Goal: Information Seeking & Learning: Find specific fact

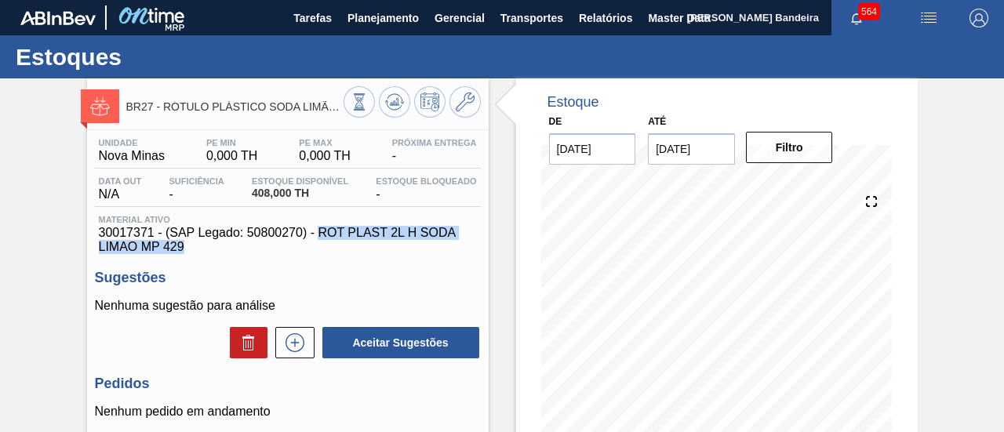
click at [367, 18] on span "Planejamento" at bounding box center [383, 18] width 71 height 19
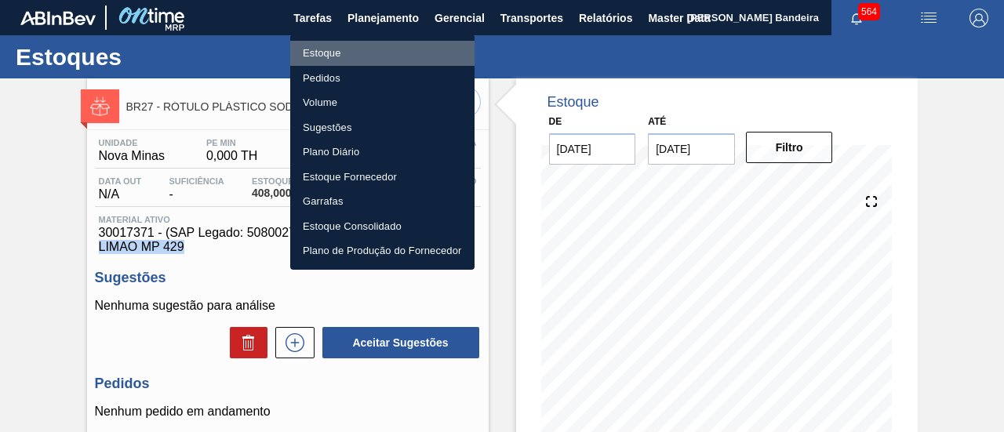
click at [344, 48] on li "Estoque" at bounding box center [382, 53] width 184 height 25
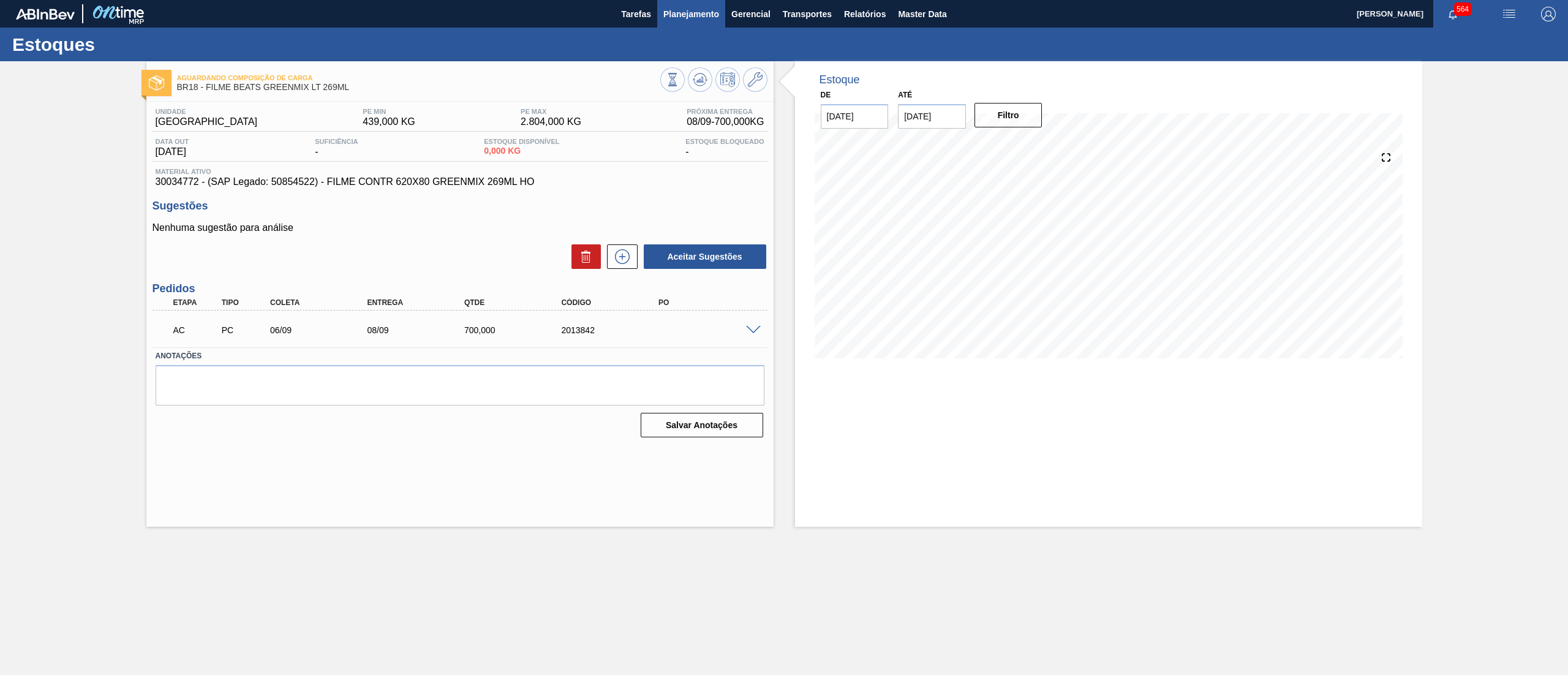
click at [706, 21] on span "Planejamento" at bounding box center [691, 14] width 55 height 15
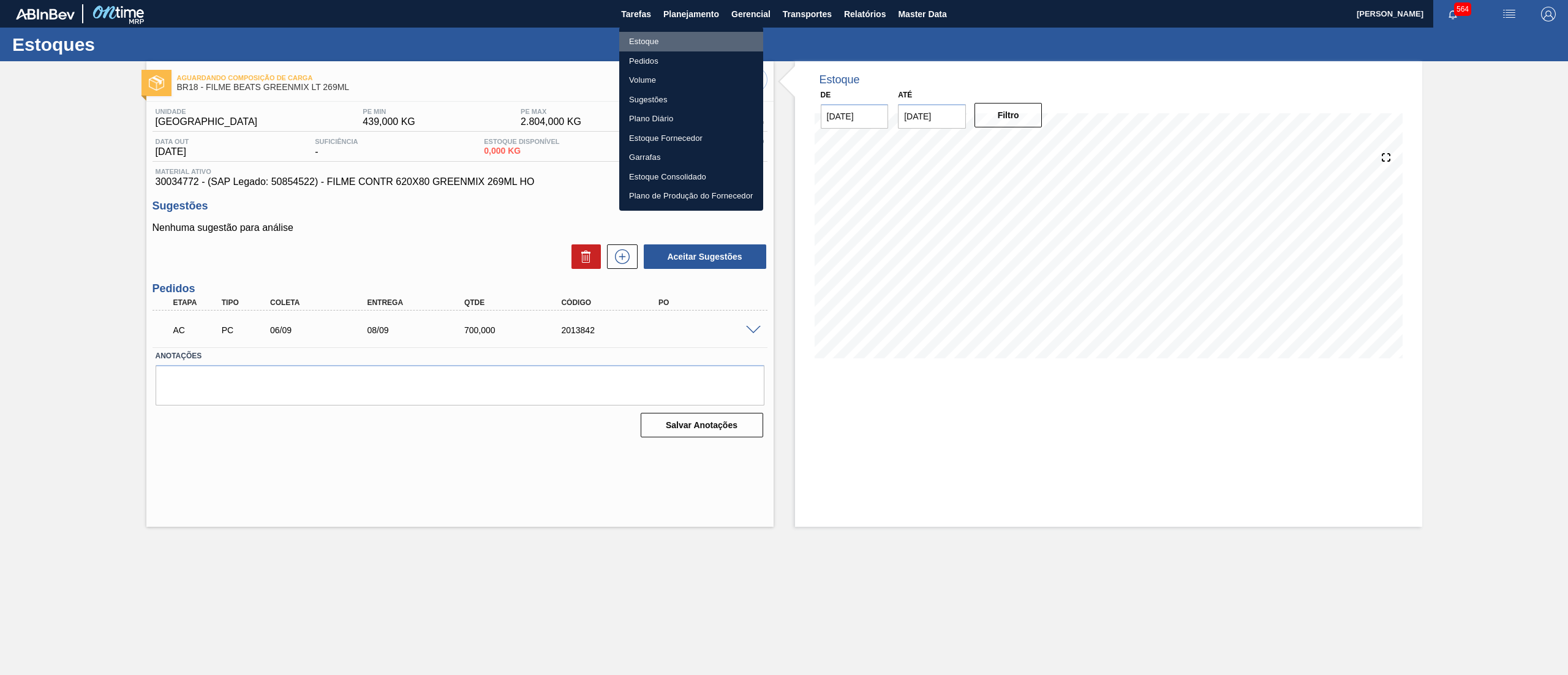
click at [693, 48] on li "Estoque" at bounding box center [691, 41] width 144 height 20
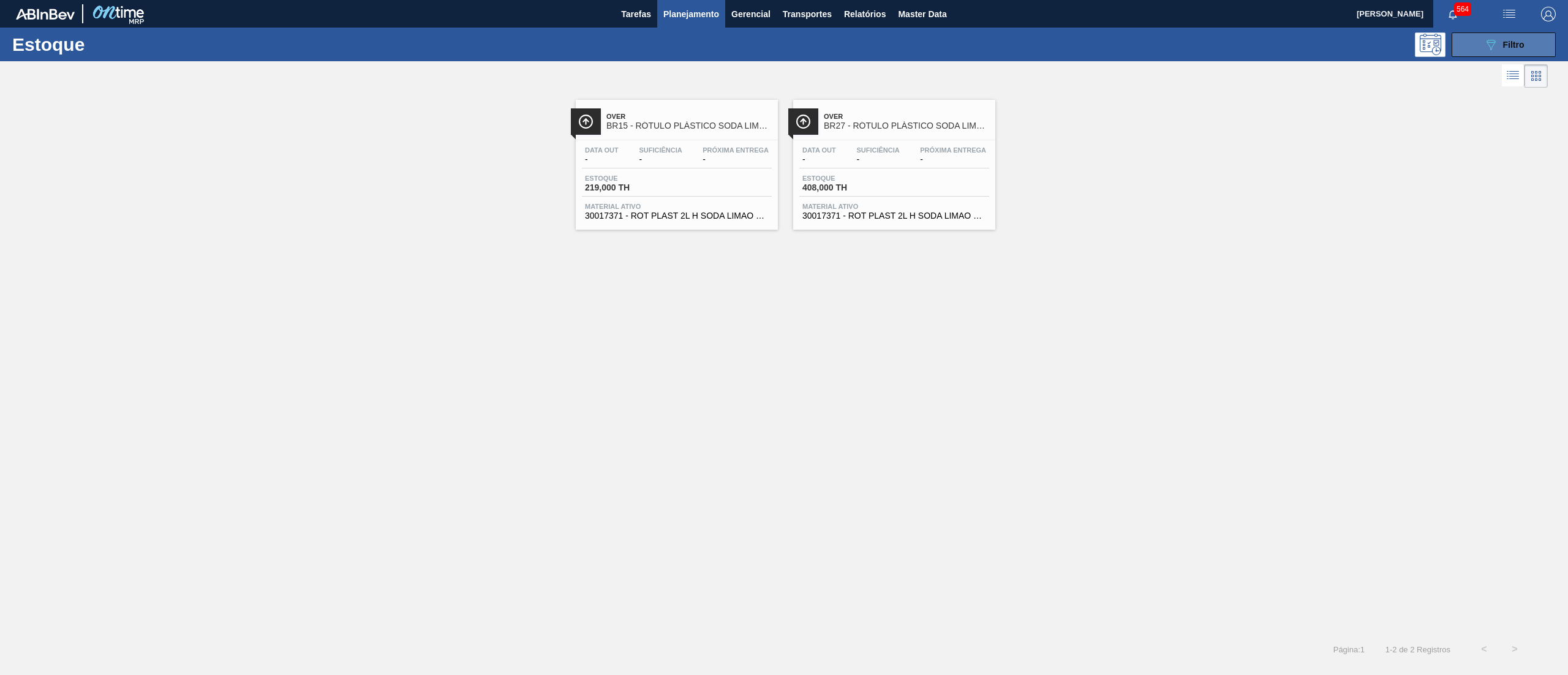
click at [1513, 47] on span "Filtro" at bounding box center [1513, 44] width 21 height 10
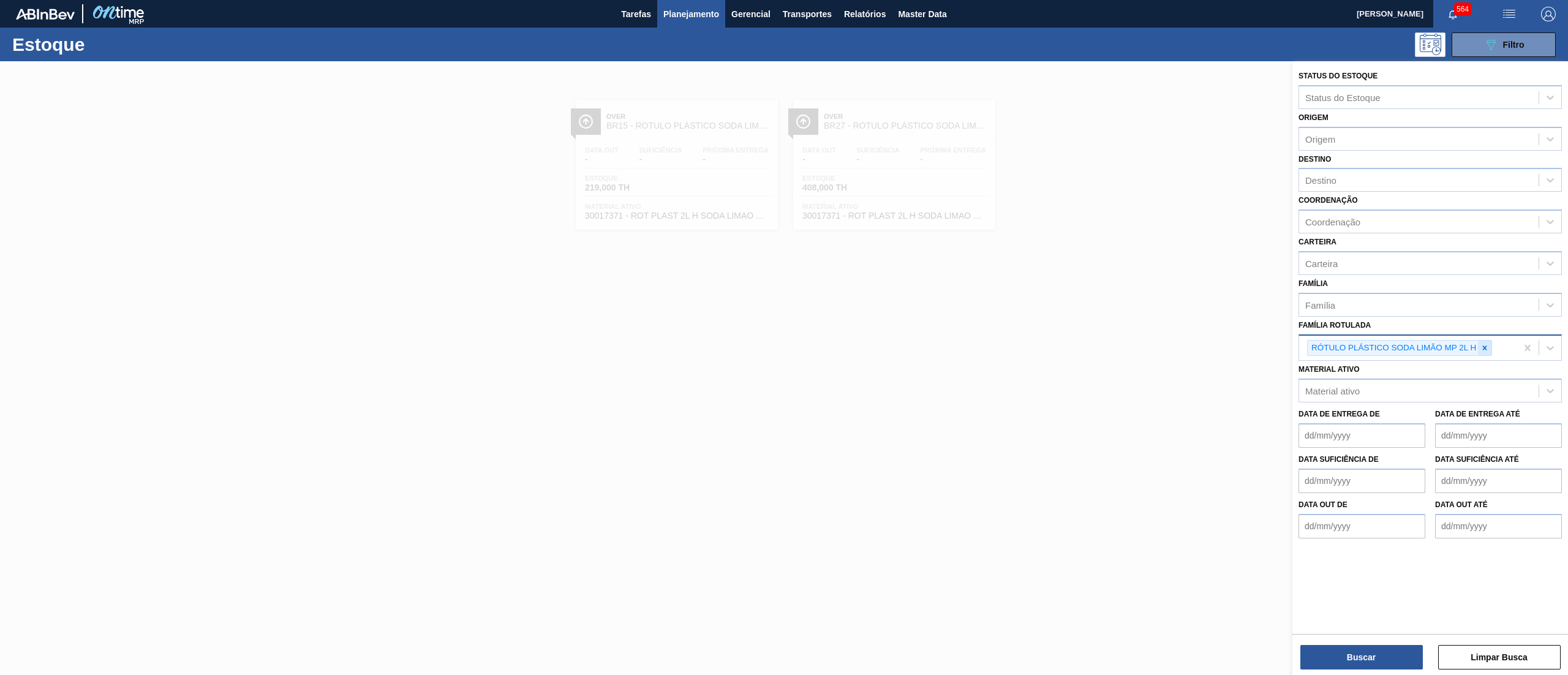
click at [1483, 349] on icon at bounding box center [1484, 347] width 9 height 9
paste Rotulada "CINTA SLEEVE GCA 2PACK1L"
type Rotulada "CINTA SLEEVE GCA 2PACK1L"
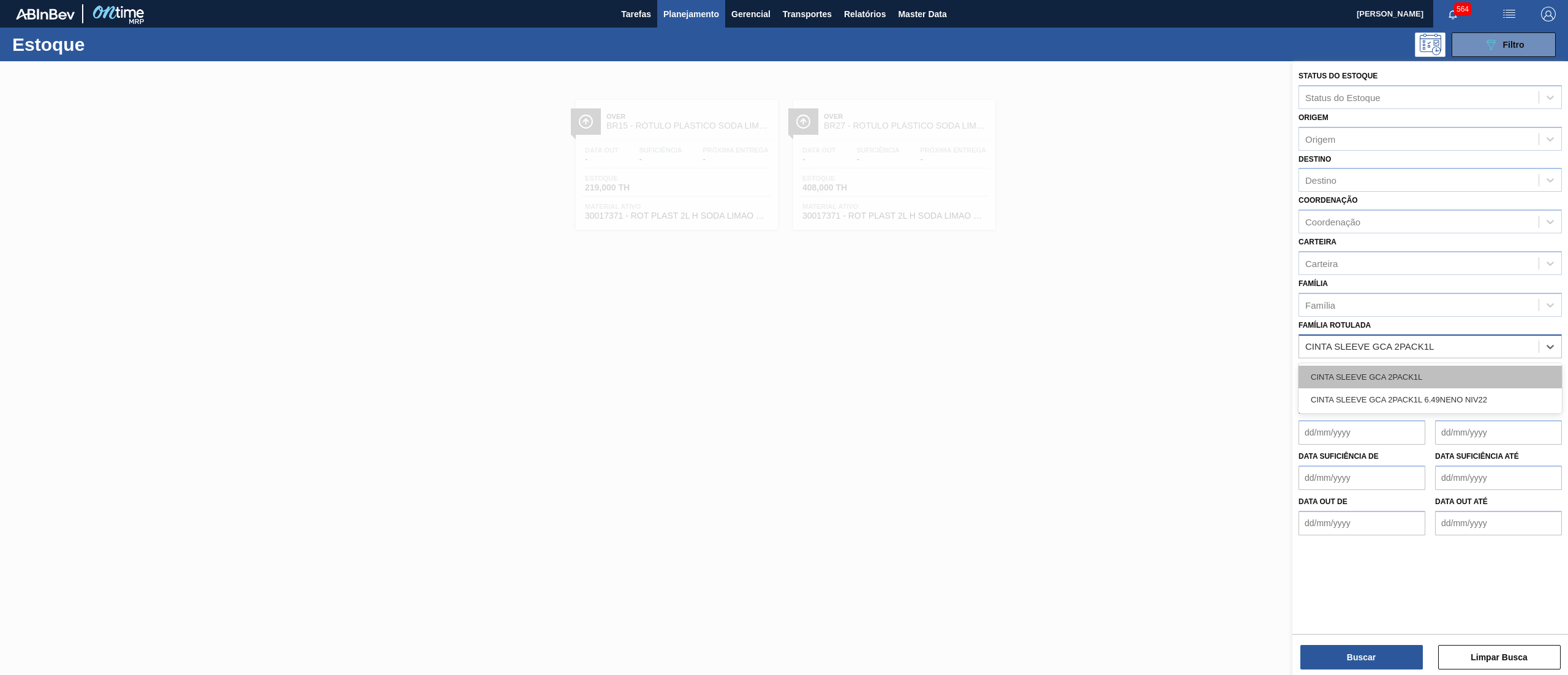
click at [1397, 377] on div "CINTA SLEEVE GCA 2PACK1L" at bounding box center [1429, 376] width 263 height 23
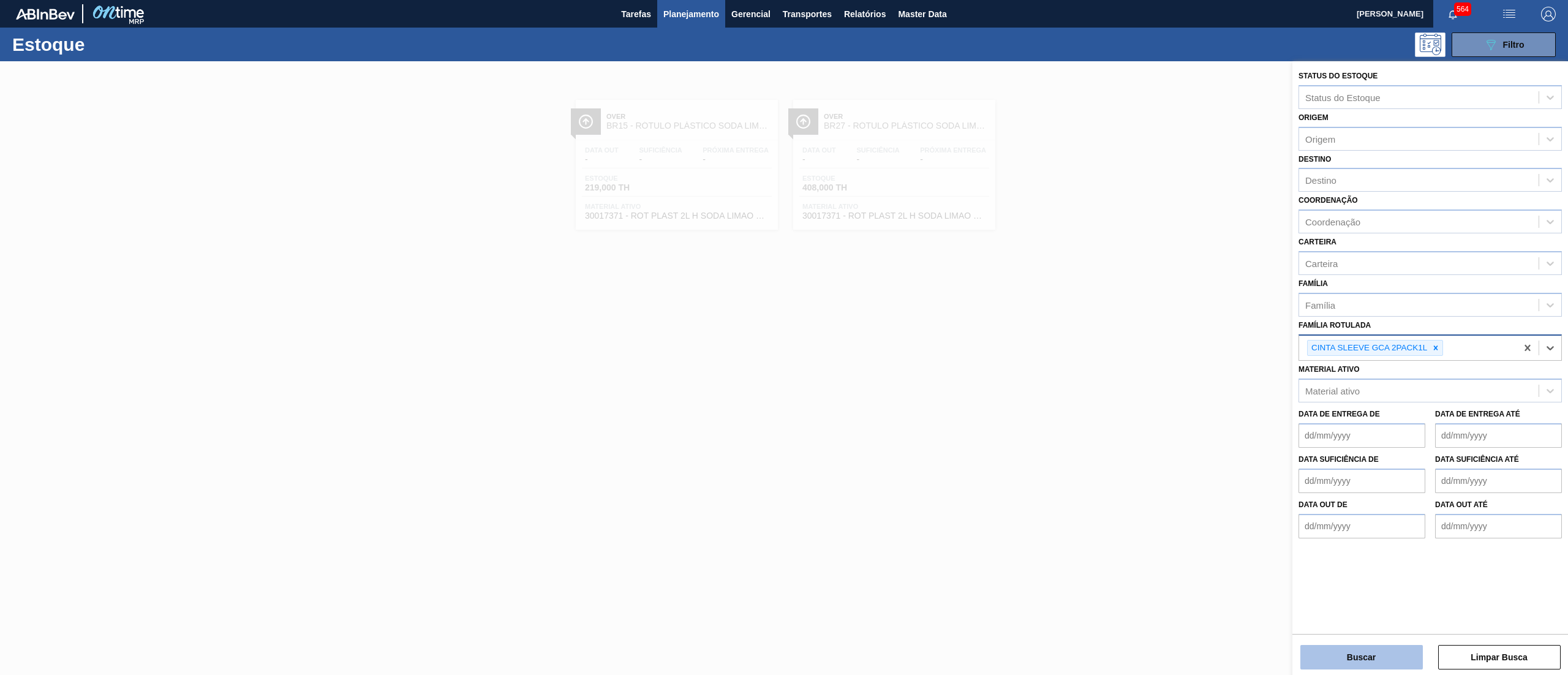
click at [1336, 658] on button "Buscar" at bounding box center [1361, 656] width 123 height 24
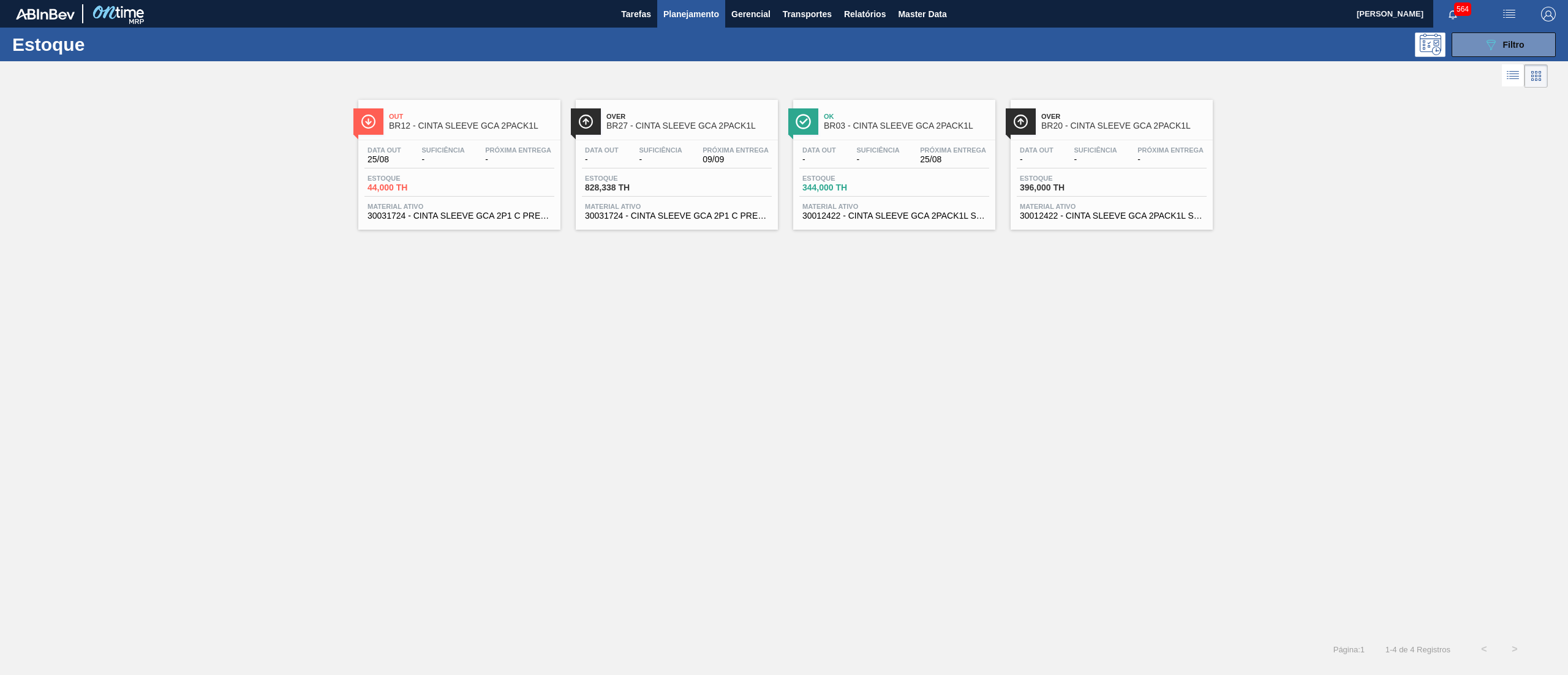
click at [635, 218] on span "30031724 - CINTA SLEEVE GCA 2P1 C PRECO 7 99 NIV24" at bounding box center [676, 216] width 183 height 9
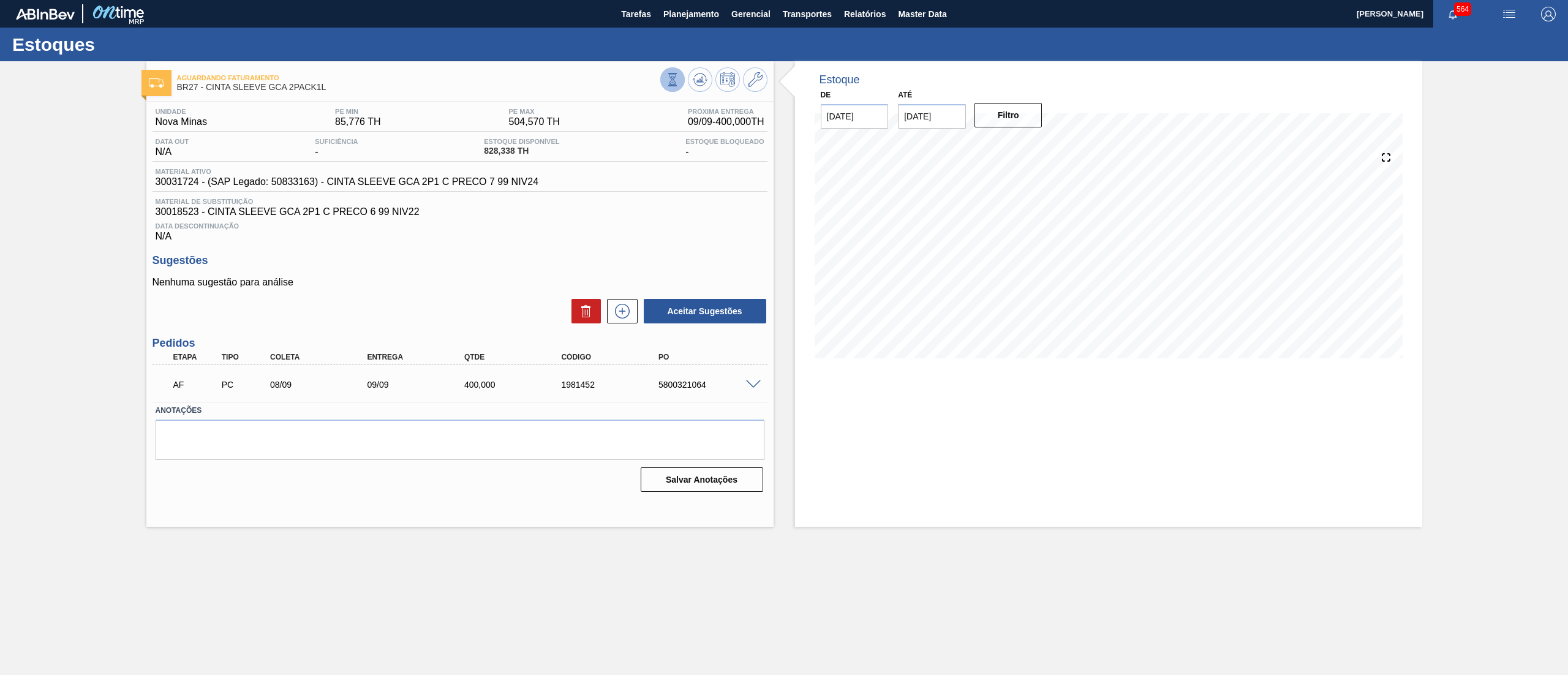
click at [678, 78] on icon at bounding box center [672, 79] width 13 height 13
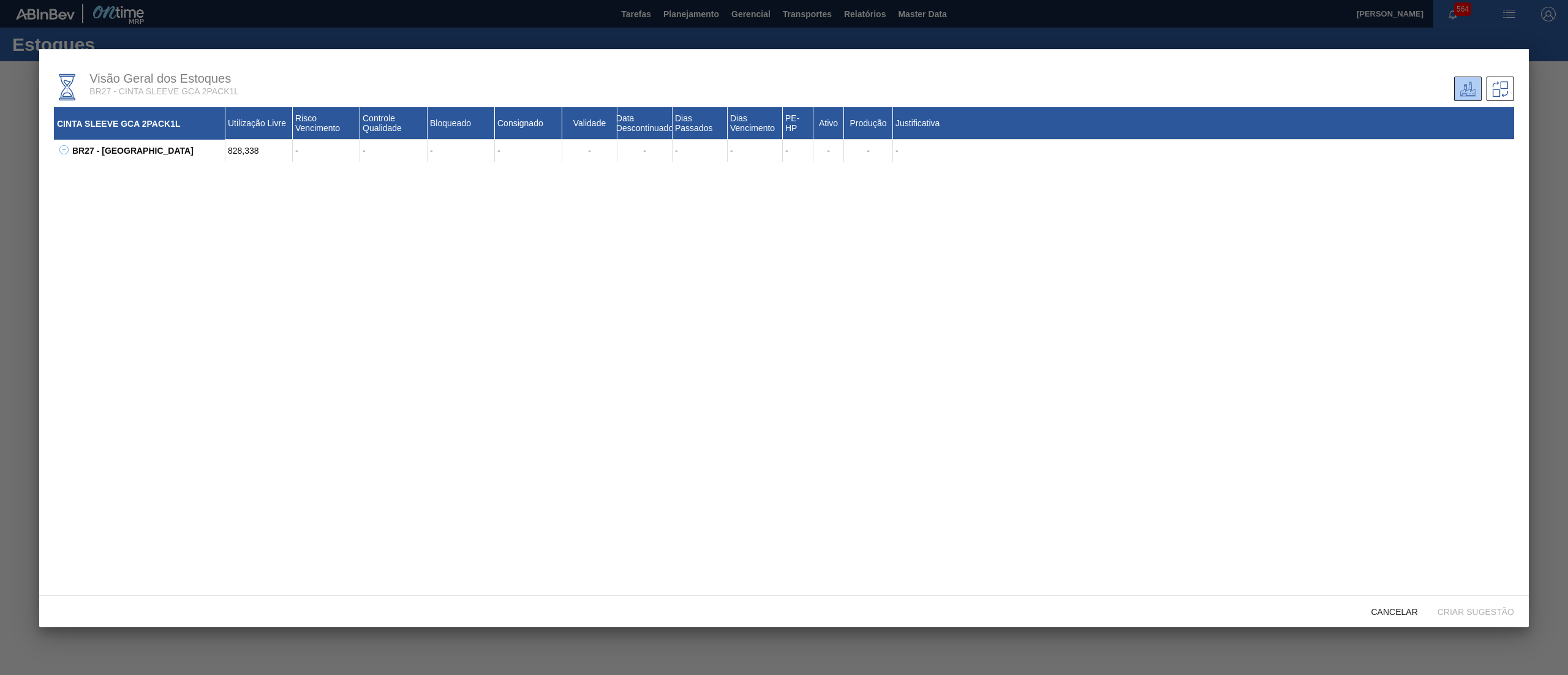
click at [64, 154] on icon at bounding box center [64, 150] width 9 height 9
drag, startPoint x: 121, startPoint y: 212, endPoint x: 98, endPoint y: 207, distance: 23.5
click at [98, 207] on div "30031724 - CINTA SLEEVE GCA 2P1 C PRECO 7 99 NIV24" at bounding box center [155, 217] width 140 height 22
drag, startPoint x: 126, startPoint y: 215, endPoint x: 66, endPoint y: 207, distance: 60.5
click at [66, 207] on div "BR27 - Nova Minas 828,338 - - - - - - - - - - - - 30030880 - CINTA SLEEVE GCA 2…" at bounding box center [784, 183] width 1460 height 88
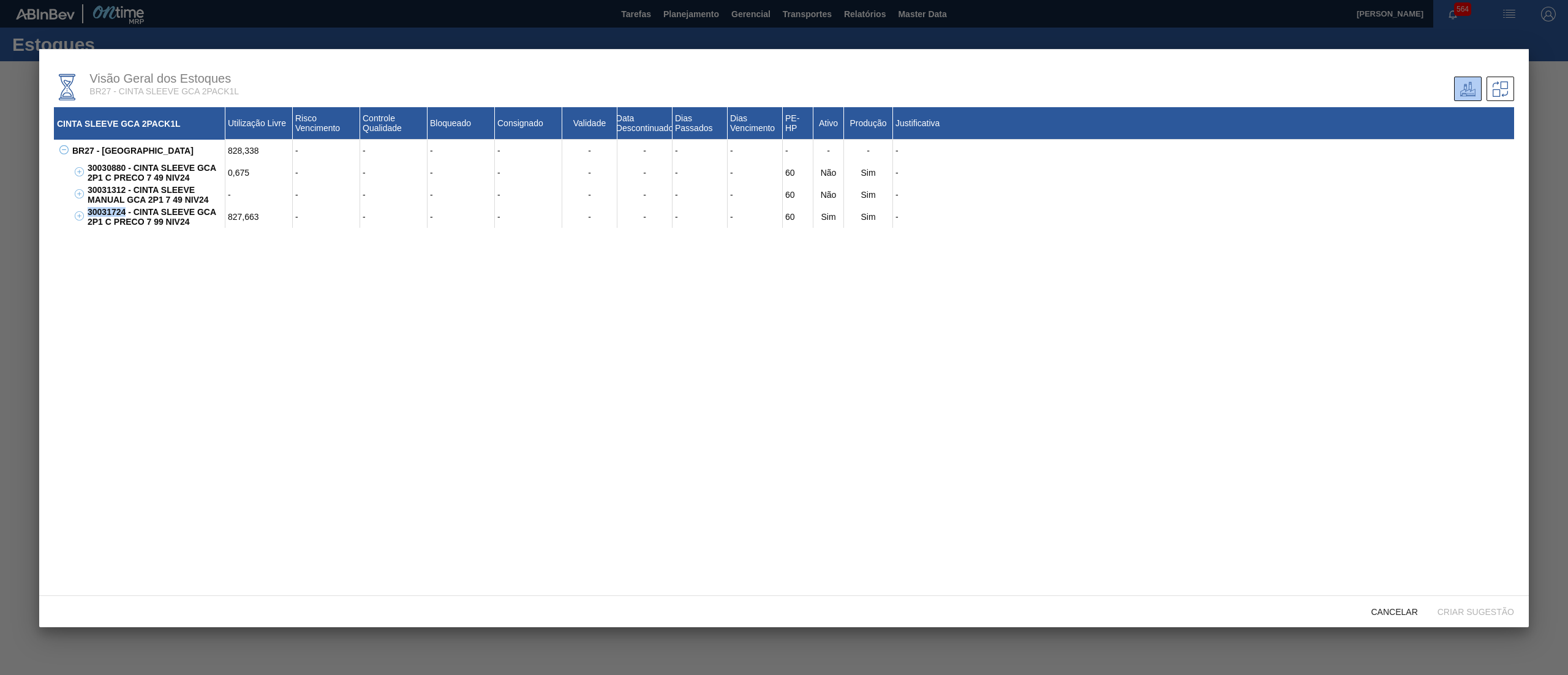
copy div "30031724"
drag, startPoint x: 126, startPoint y: 195, endPoint x: 76, endPoint y: 195, distance: 50.0
click at [84, 195] on div "30031312 - CINTA SLEEVE MANUAL GCA 2P1 7 49 NIV24 - - - - - - - - - 60 Não Sim -" at bounding box center [798, 194] width 1429 height 22
copy div "30031312"
click at [1399, 607] on span "Cancelar" at bounding box center [1394, 612] width 66 height 10
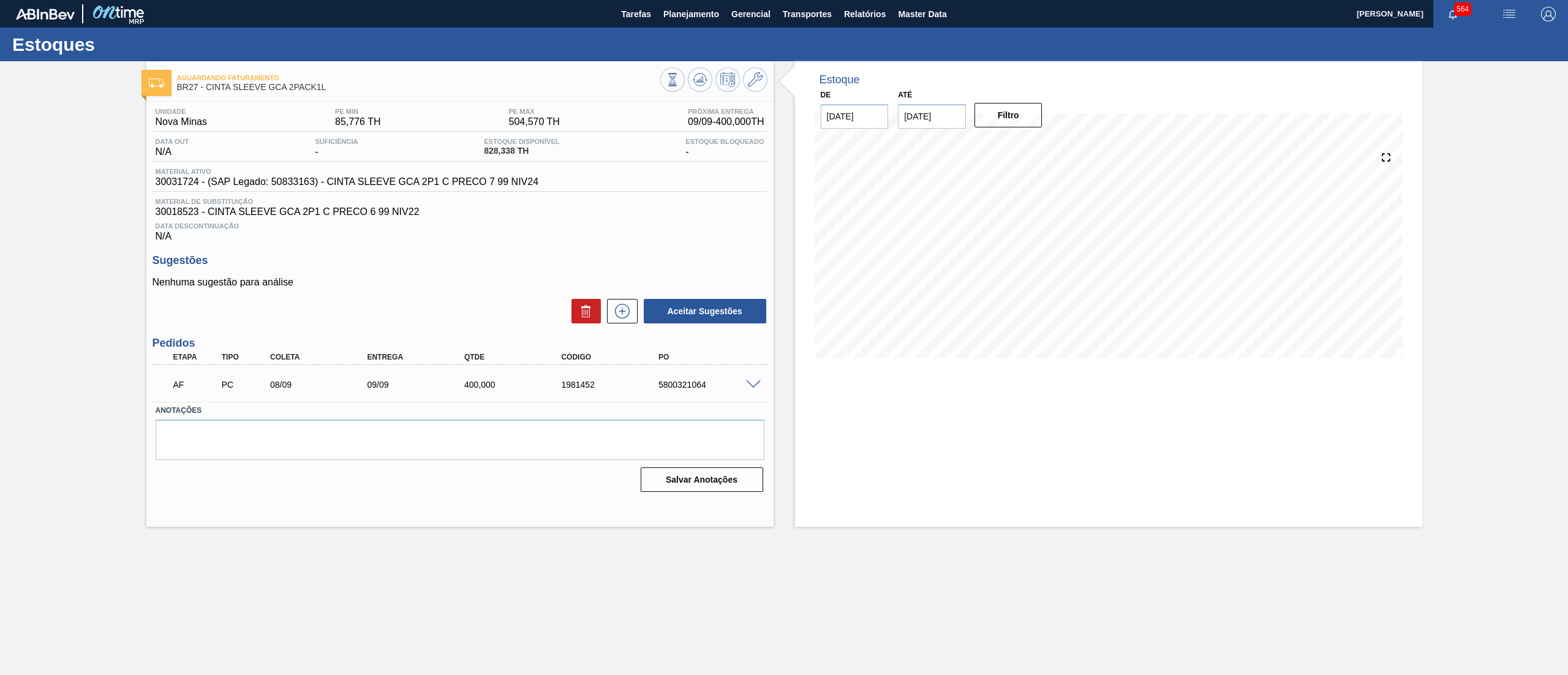
click at [749, 384] on span at bounding box center [753, 385] width 15 height 9
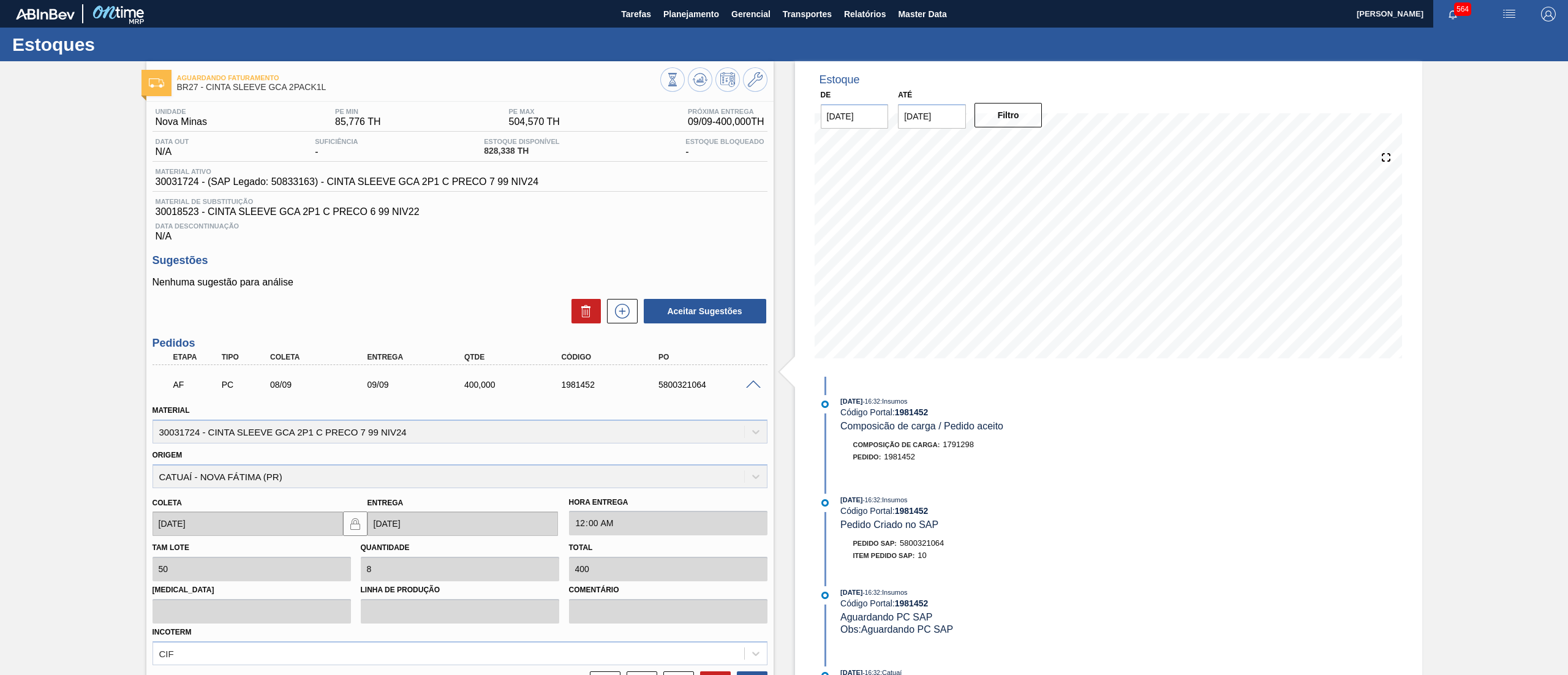
click at [752, 386] on span at bounding box center [753, 385] width 15 height 9
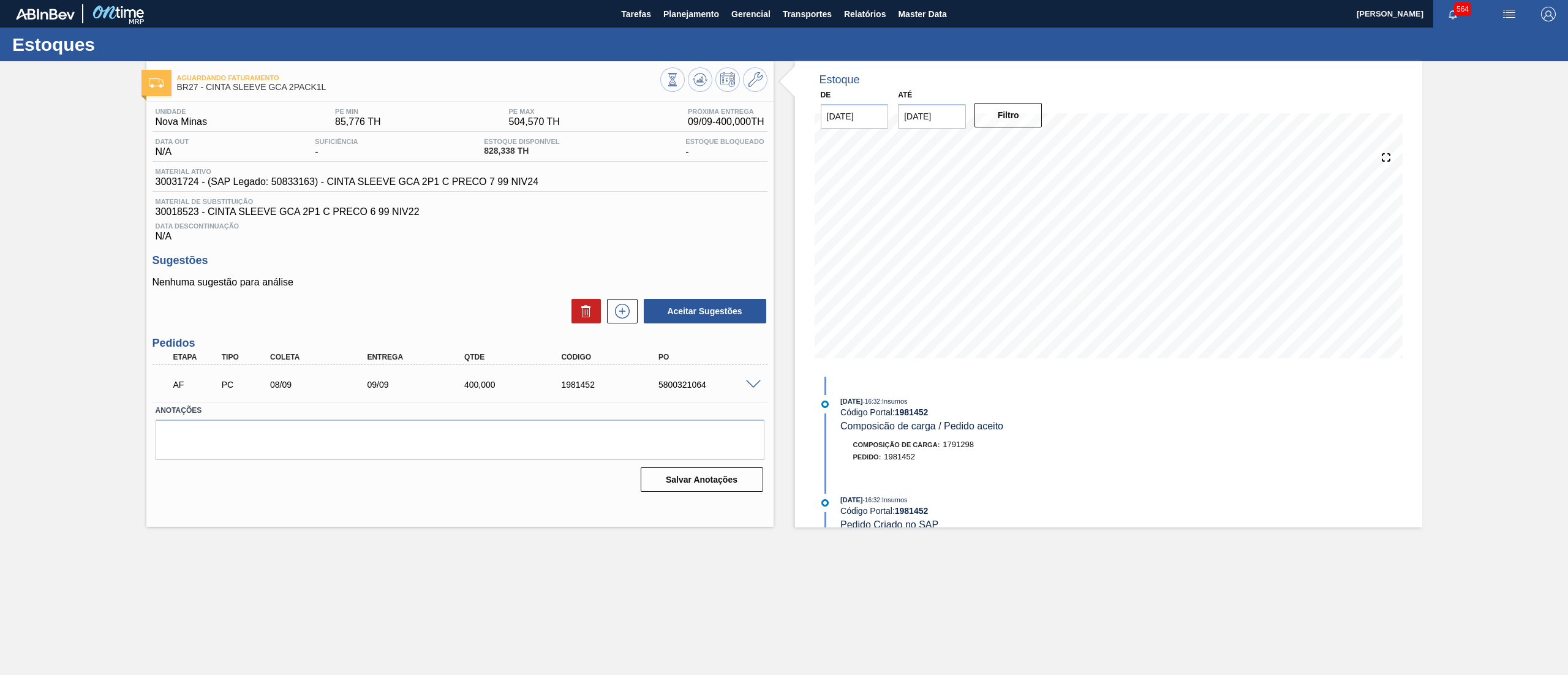
click at [752, 386] on span at bounding box center [753, 385] width 15 height 9
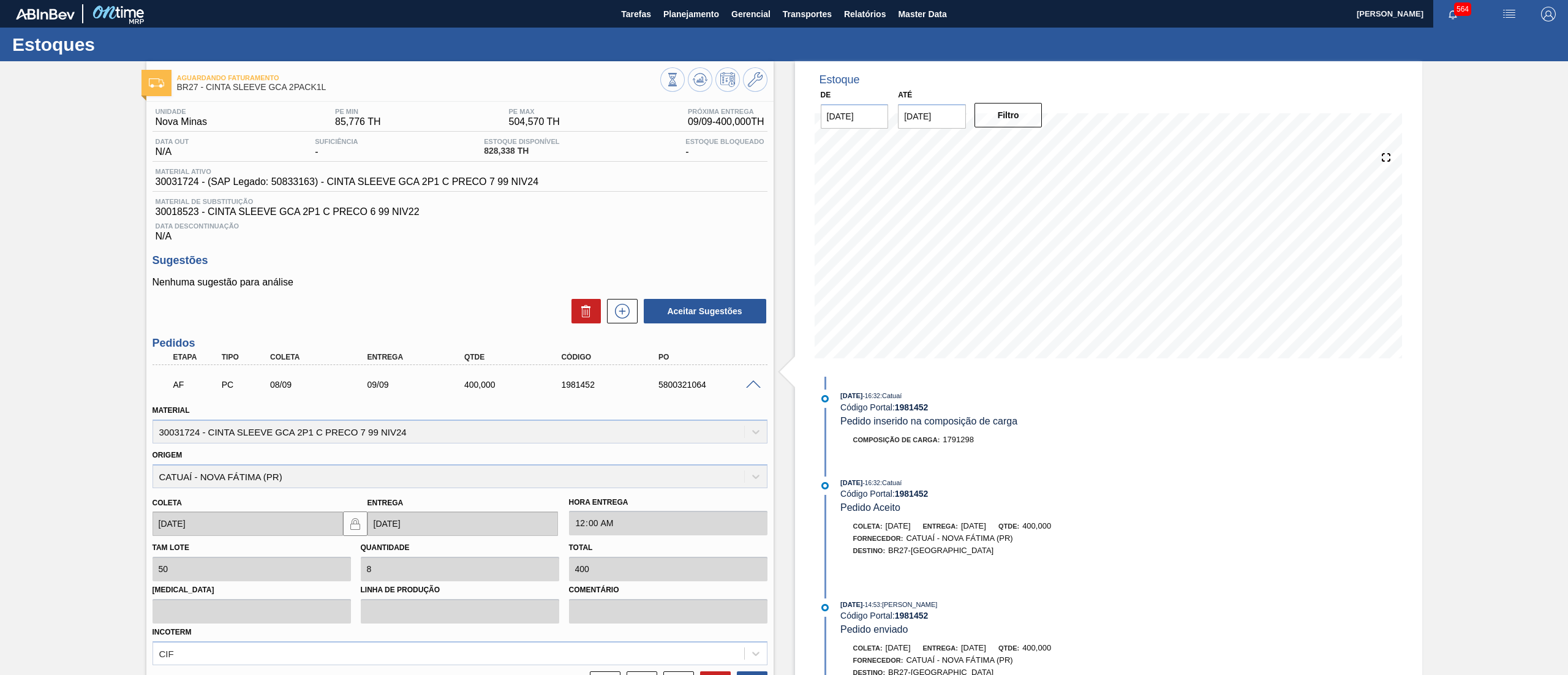
scroll to position [303, 0]
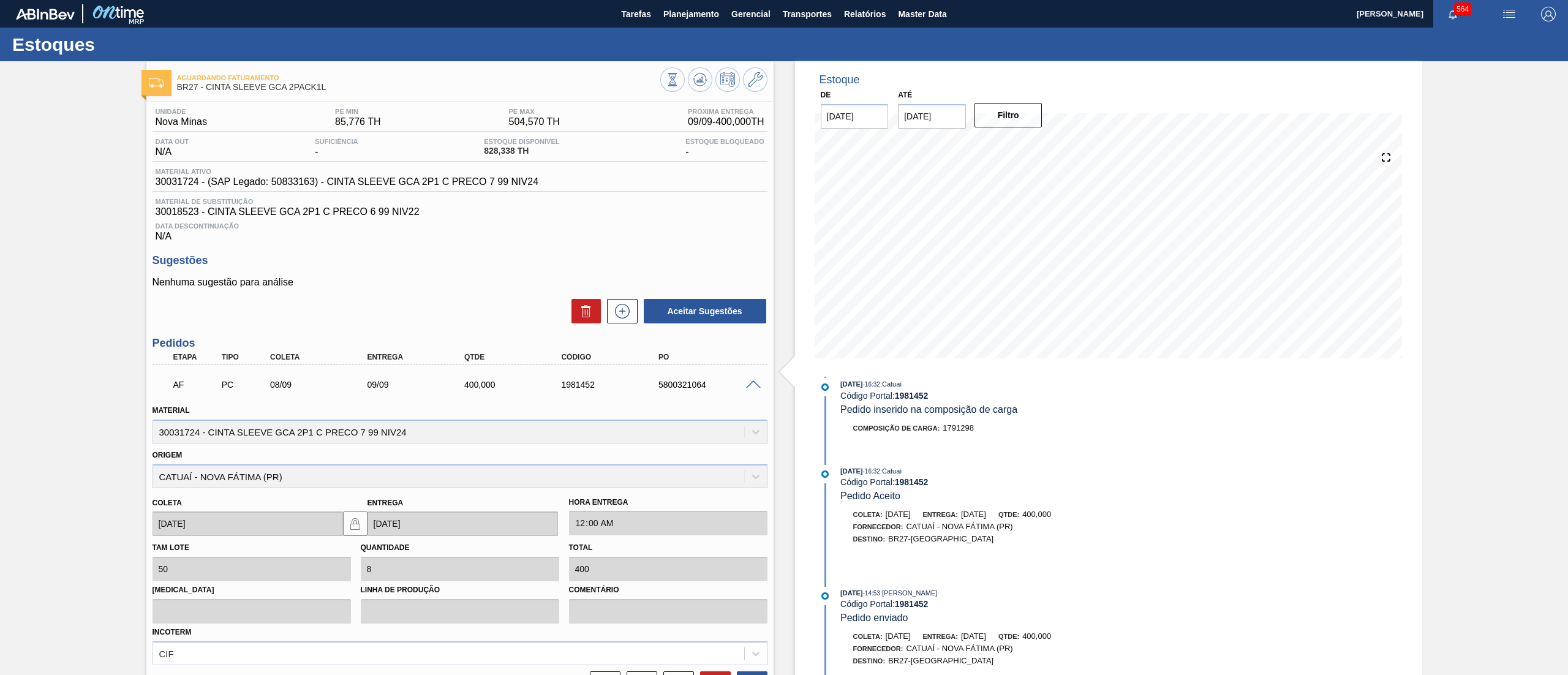
click at [752, 389] on div "5800321064" at bounding box center [711, 384] width 111 height 10
click at [746, 388] on span at bounding box center [753, 385] width 15 height 9
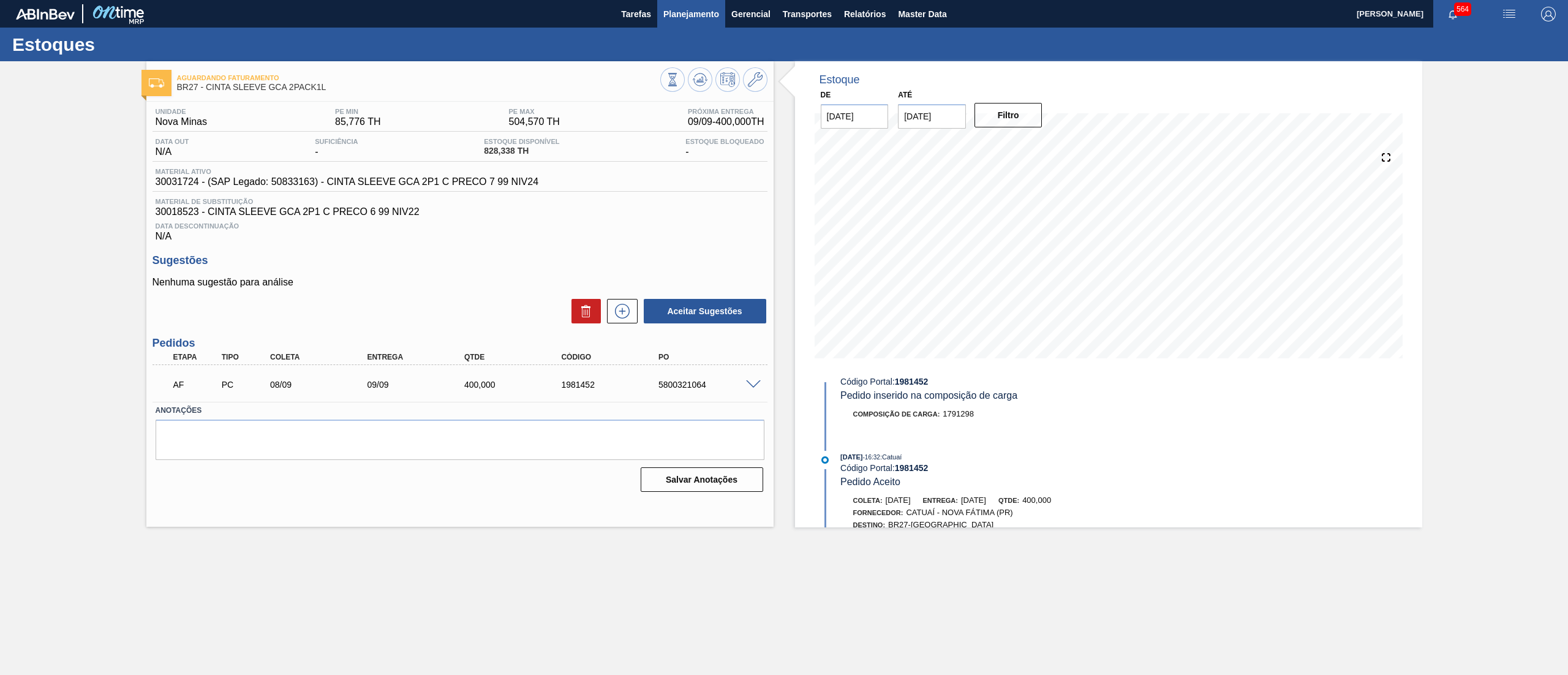
click at [709, 26] on button "Planejamento" at bounding box center [691, 13] width 68 height 27
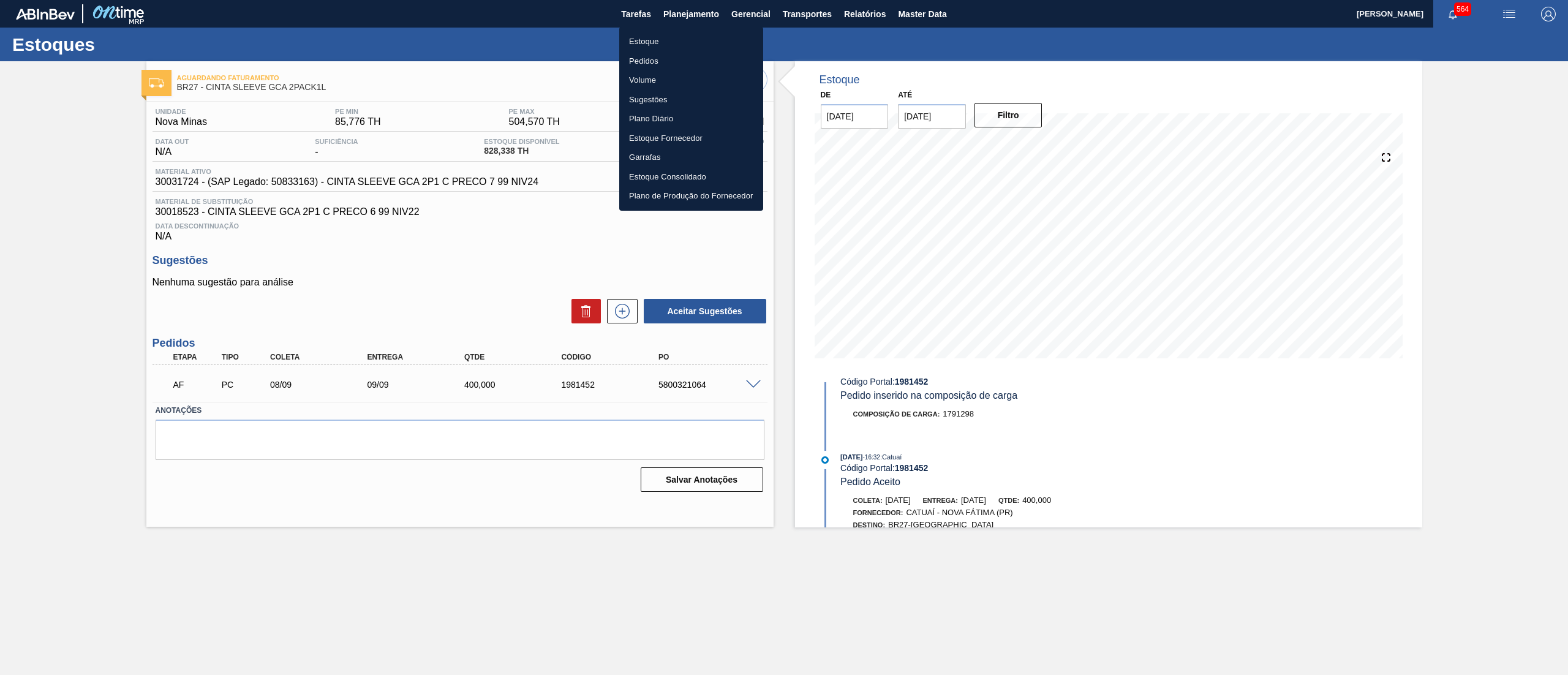
click at [662, 34] on li "Estoque" at bounding box center [691, 41] width 144 height 20
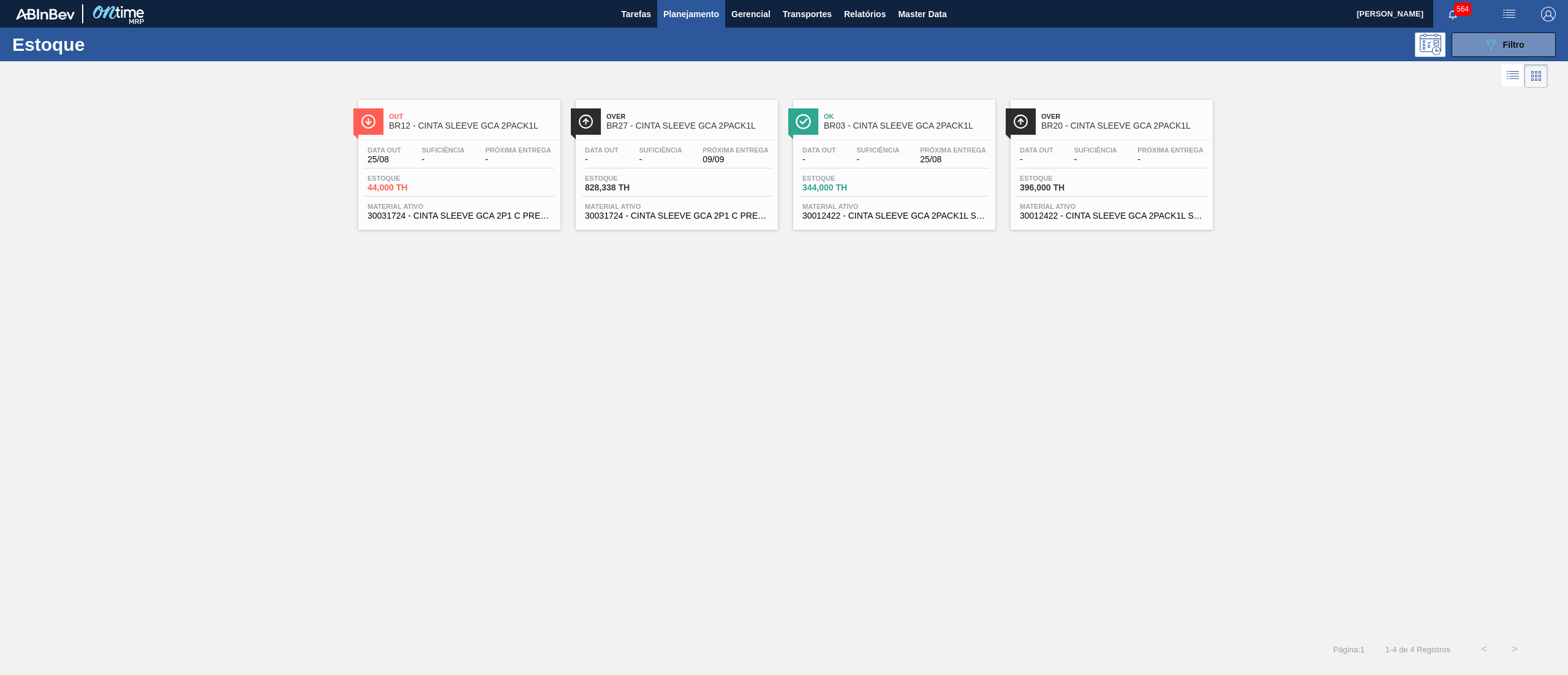
click at [528, 213] on span "30031724 - CINTA SLEEVE GCA 2P1 C PRECO 7 99 NIV24" at bounding box center [459, 216] width 183 height 9
click at [1505, 49] on div "089F7B8B-B2A5-4AFE-B5C0-19BA573D28AC Filtro" at bounding box center [1503, 44] width 41 height 15
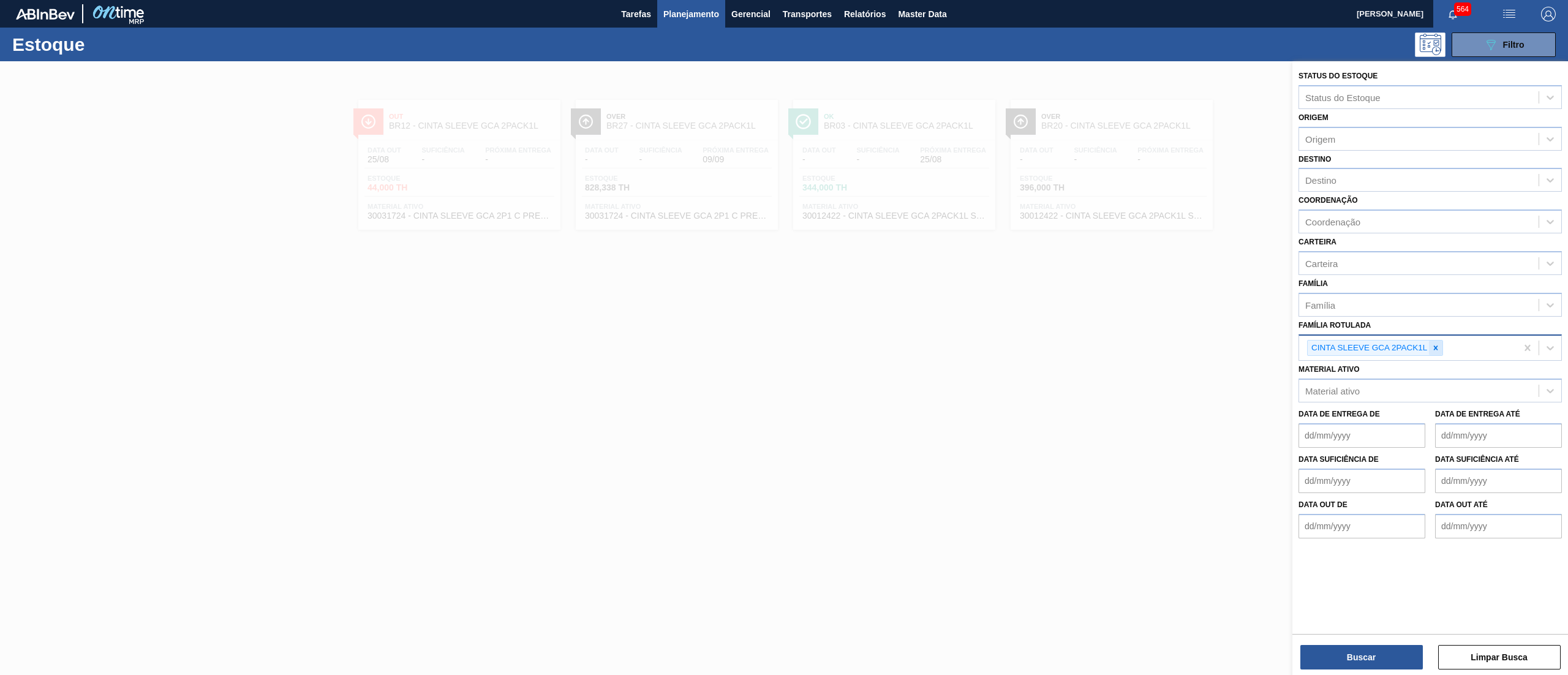
click at [1441, 350] on div at bounding box center [1435, 348] width 13 height 16
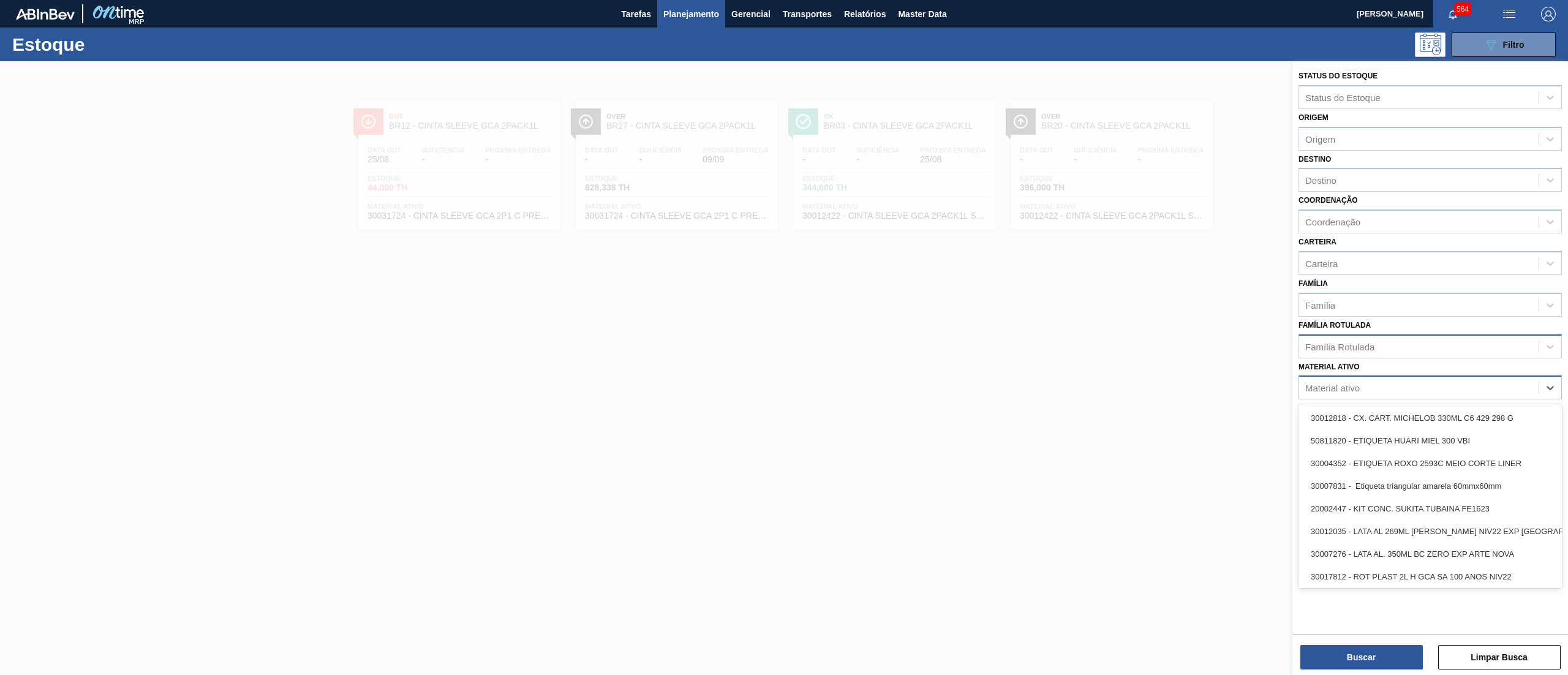
click at [1451, 391] on div "Material ativo" at bounding box center [1418, 388] width 240 height 18
type ativo "rolha met ff"
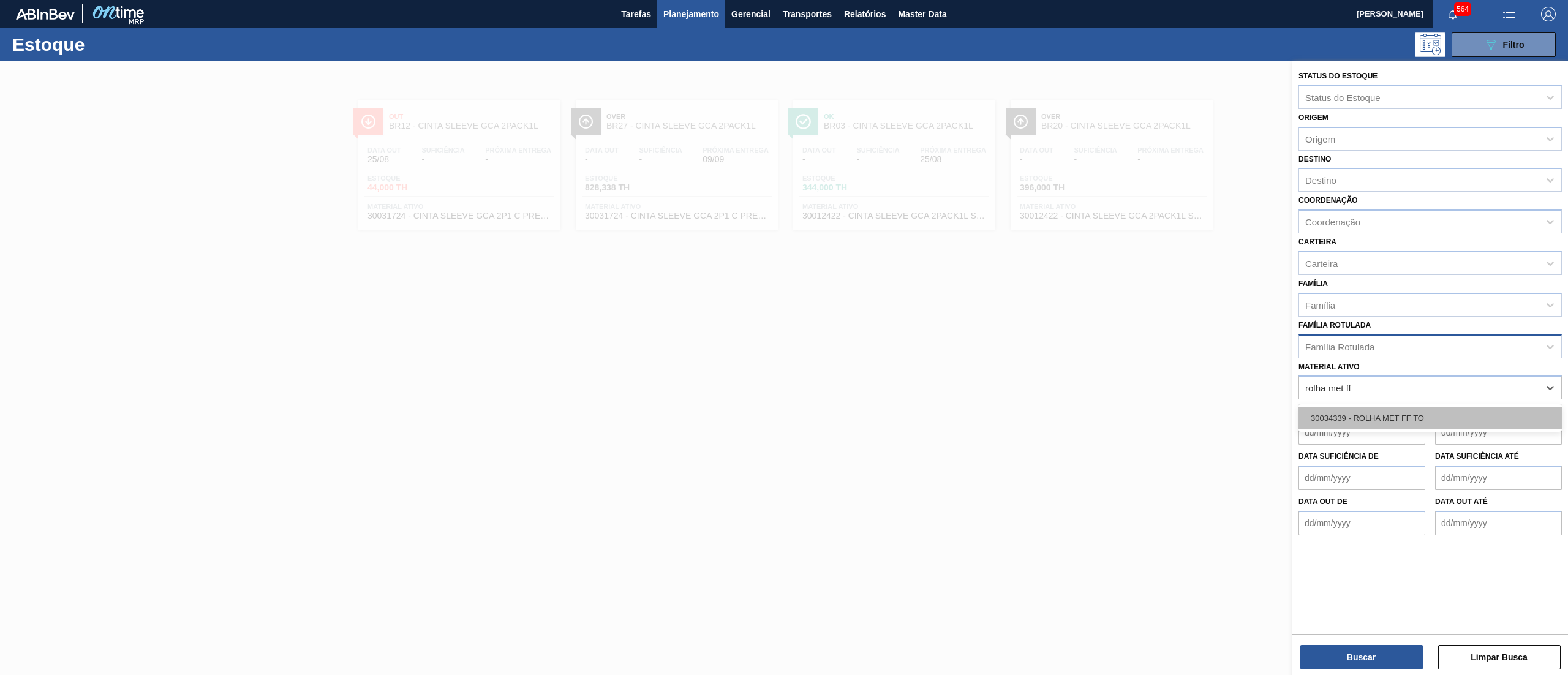
click at [1436, 420] on div "30034339 - ROLHA MET FF TO" at bounding box center [1429, 417] width 263 height 23
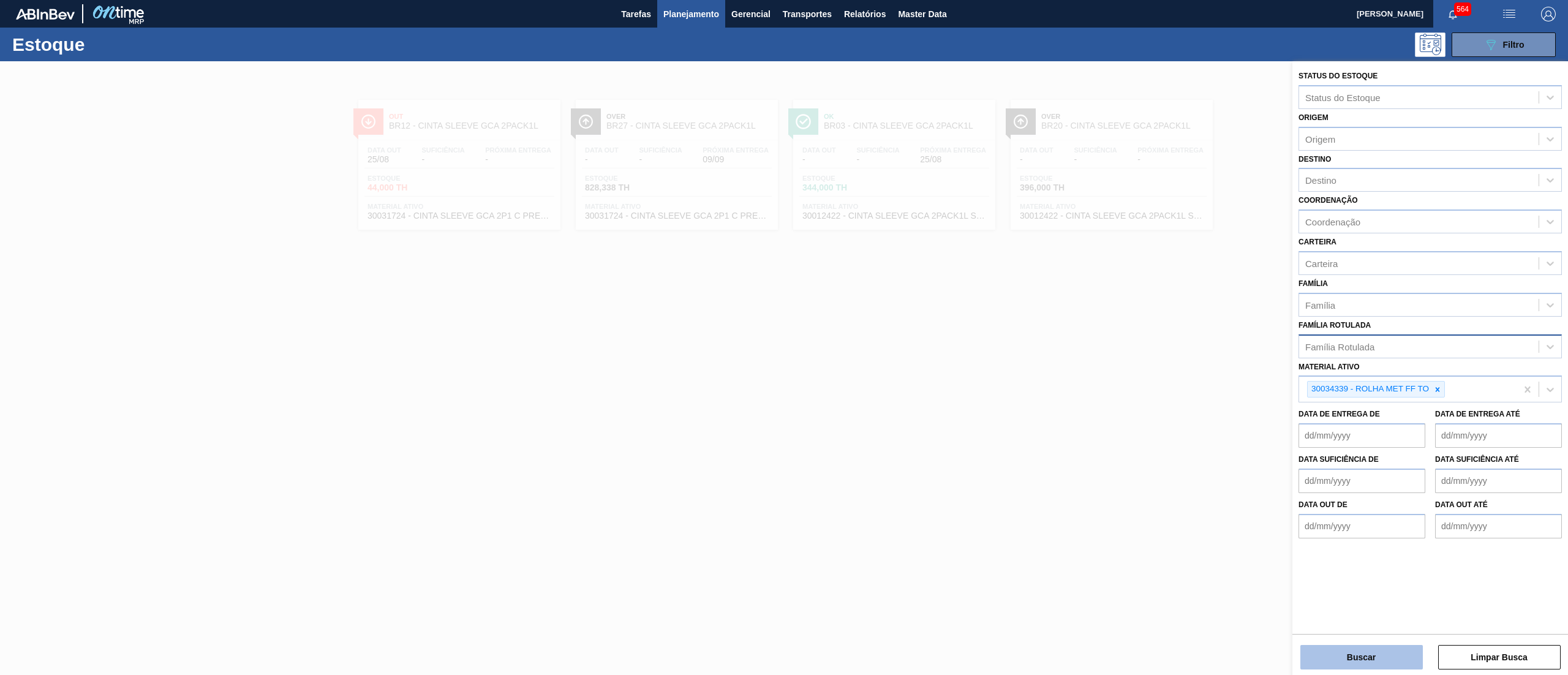
click at [1349, 655] on button "Buscar" at bounding box center [1361, 656] width 123 height 24
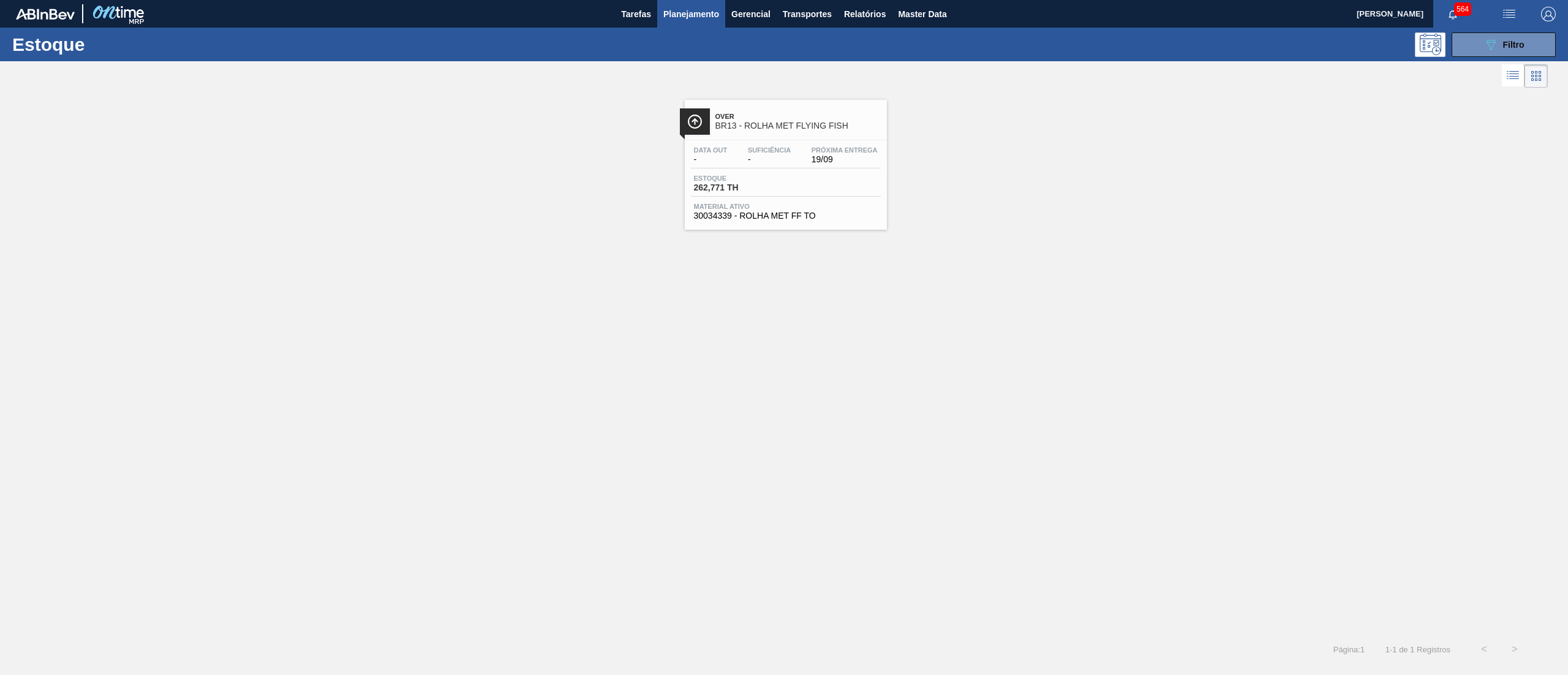
click at [770, 215] on span "30034339 - ROLHA MET FF TO" at bounding box center [785, 216] width 183 height 9
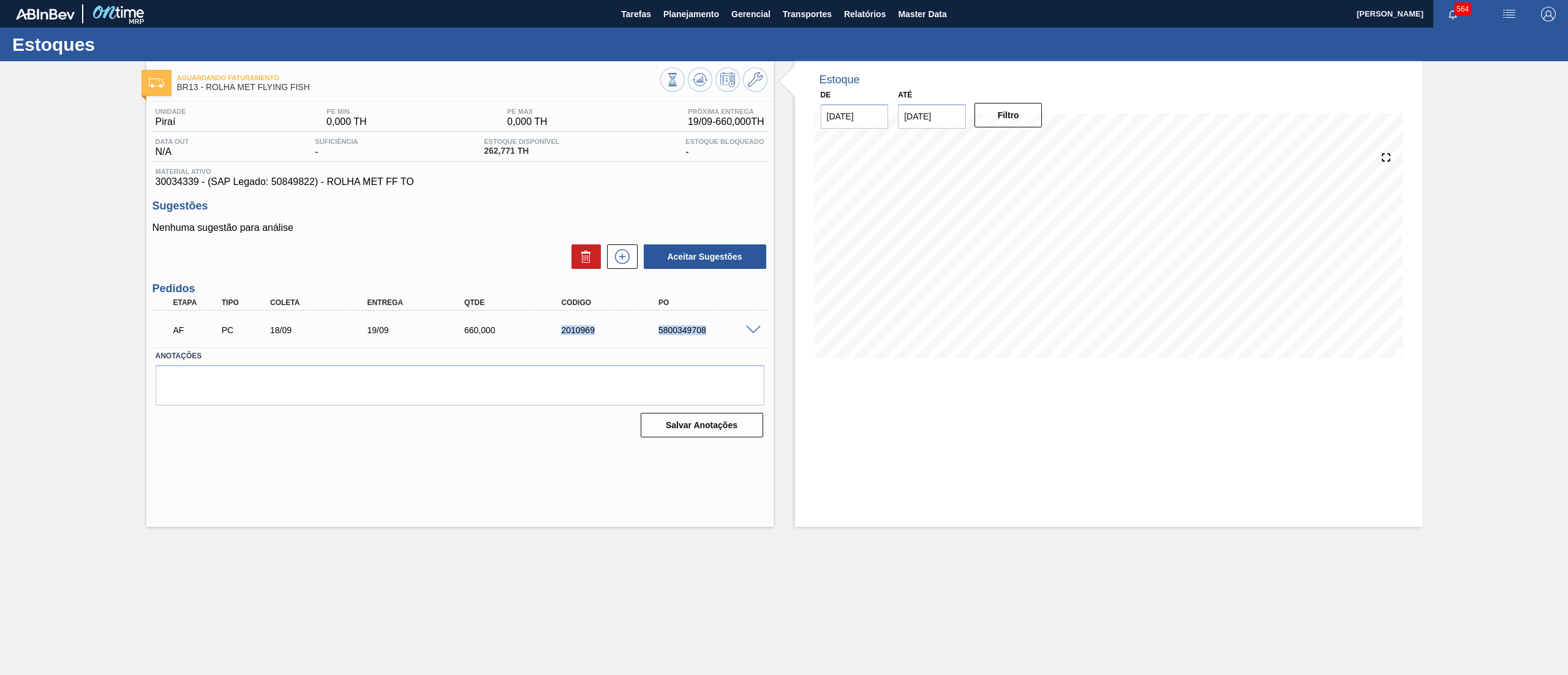
drag, startPoint x: 726, startPoint y: 325, endPoint x: 549, endPoint y: 321, distance: 177.0
click at [549, 321] on div "AF PC 18/09 19/09 660,000 2010969 5800349708" at bounding box center [457, 329] width 582 height 24
click at [625, 346] on div "AF PC 18/09 19/09 660,000 2010969 5800349708 Material 30034339 - ROLHA MET FF T…" at bounding box center [460, 329] width 615 height 37
drag, startPoint x: 672, startPoint y: 322, endPoint x: 741, endPoint y: 340, distance: 71.3
click at [741, 340] on div "AF PC 18/09 19/09 660,000 2010969 5800349708" at bounding box center [457, 329] width 582 height 24
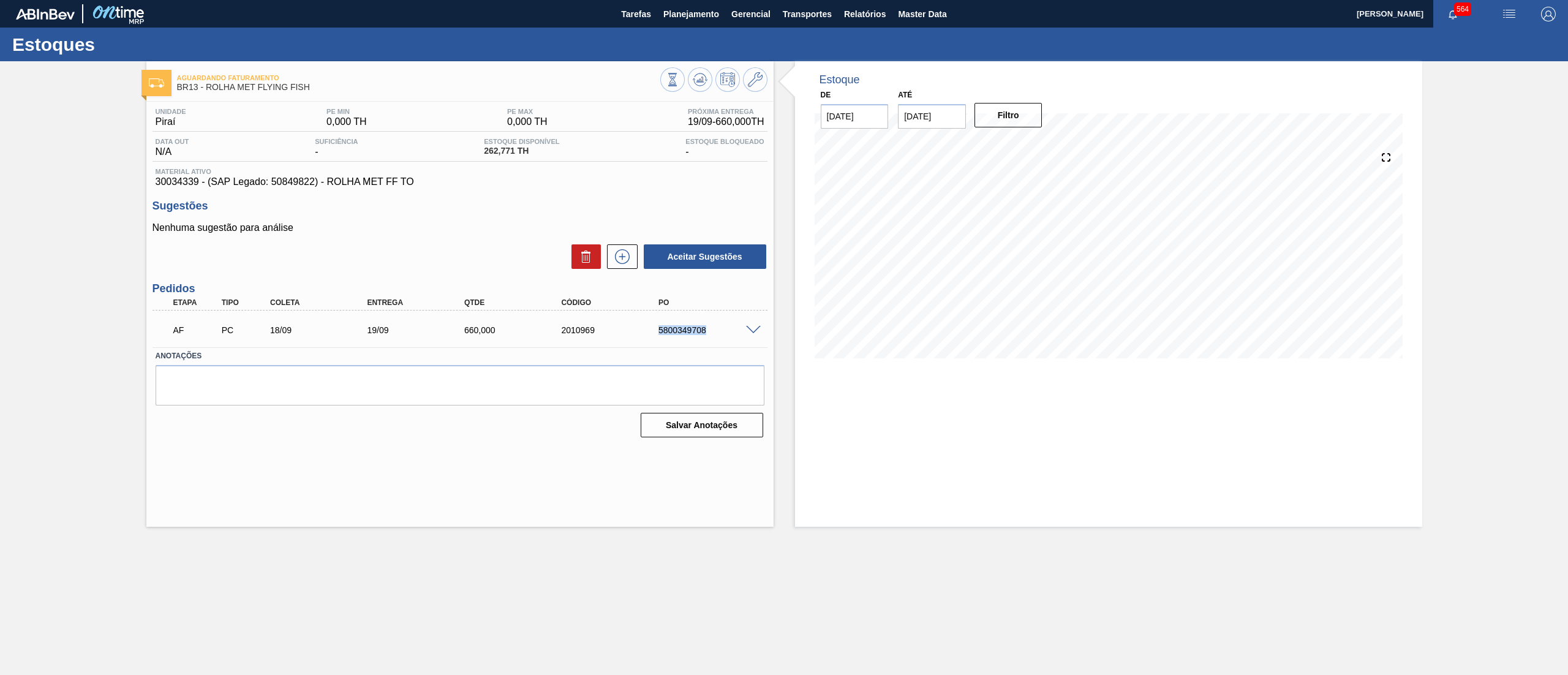
copy div "5800349708"
click at [445, 202] on h3 "Sugestões" at bounding box center [460, 206] width 615 height 12
drag, startPoint x: 403, startPoint y: 169, endPoint x: 93, endPoint y: 185, distance: 310.4
click at [93, 185] on div "Aguardando Faturamento BR13 - ROLHA MET FLYING FISH Unidade Piraí PE MIN 0,000 …" at bounding box center [784, 293] width 1568 height 465
copy span "30034339 - (SAP Legado: 50849822) - ROLHA MET FF TO"
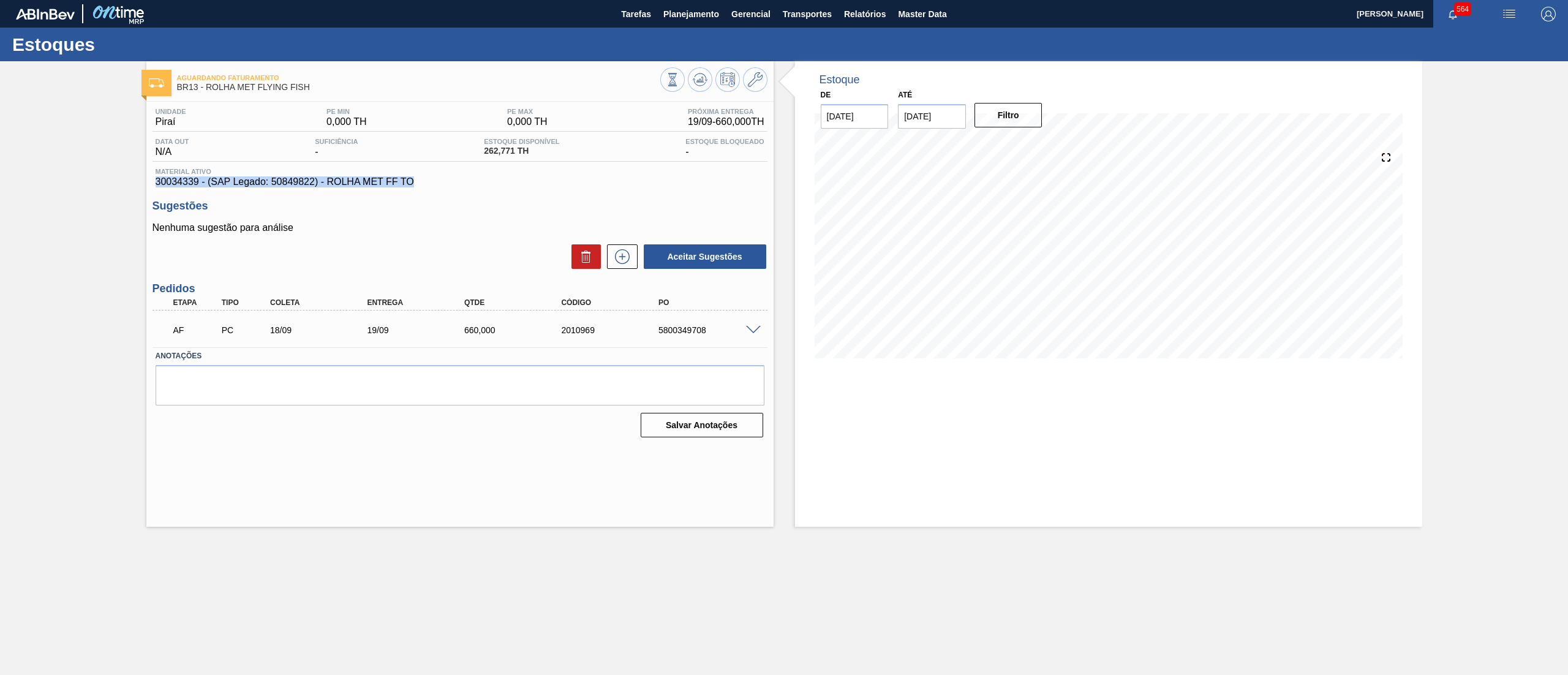
copy span "30034339 - (SAP Legado: 50849822) - ROLHA MET FF TO"
click at [698, 27] on button "Planejamento" at bounding box center [691, 13] width 68 height 27
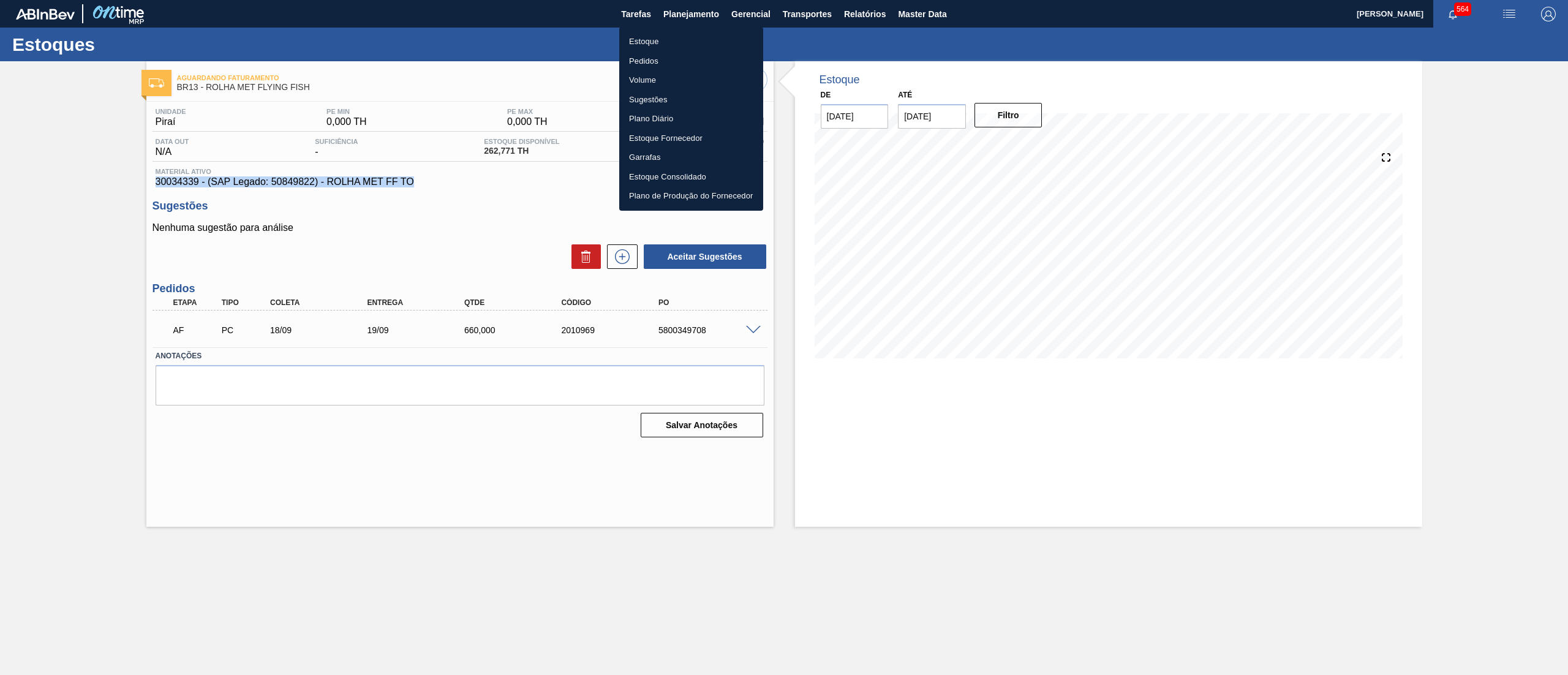
click at [674, 41] on li "Estoque" at bounding box center [691, 41] width 144 height 20
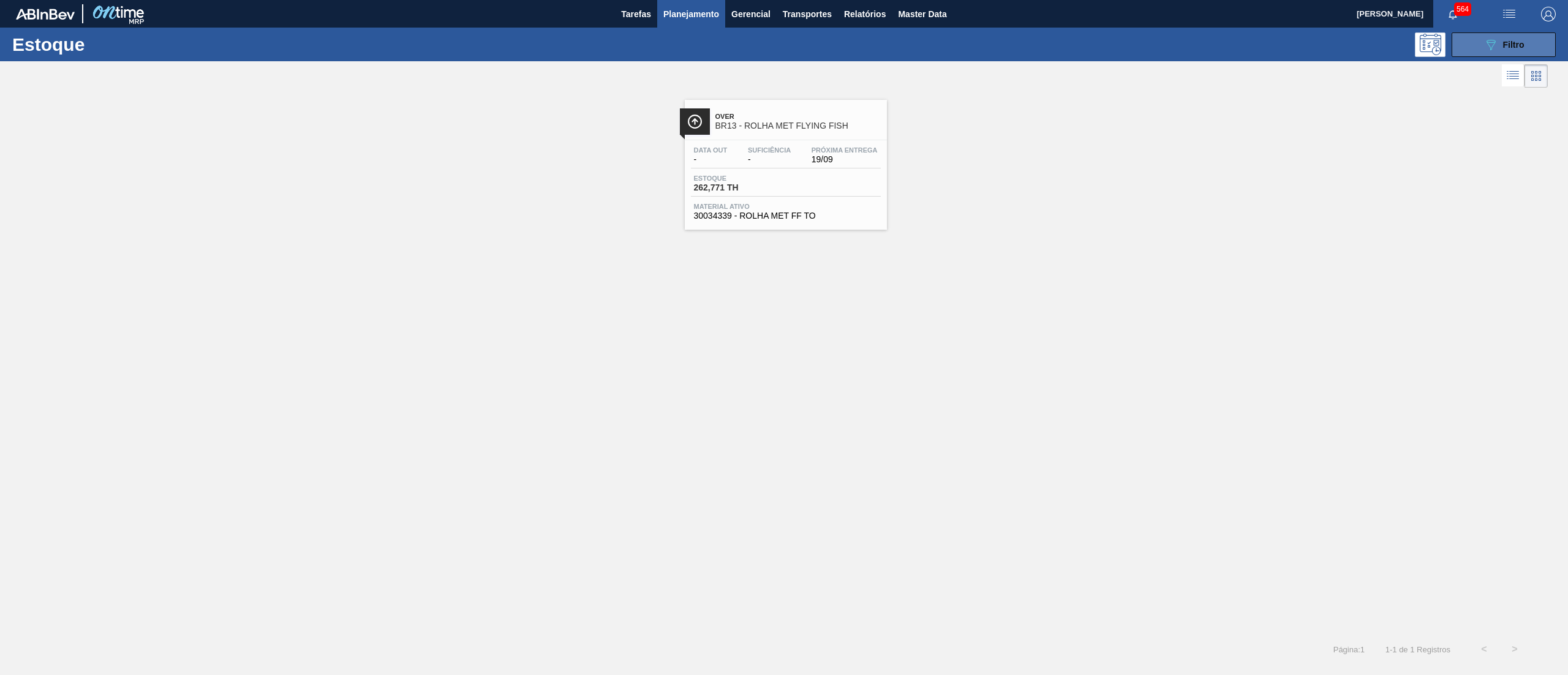
click at [1481, 50] on button "089F7B8B-B2A5-4AFE-B5C0-19BA573D28AC Filtro" at bounding box center [1503, 44] width 104 height 24
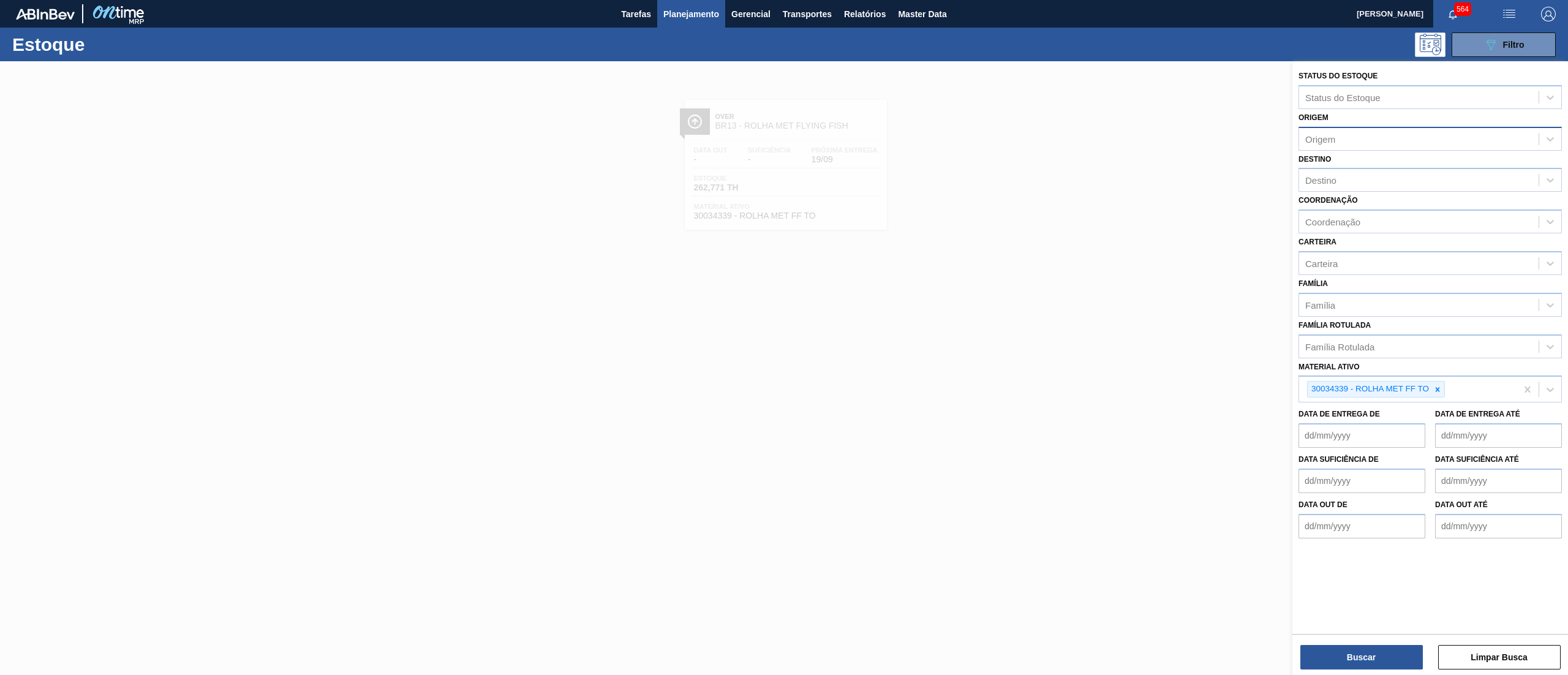
click at [1373, 132] on div "Origem" at bounding box center [1418, 138] width 240 height 18
paste input "281180"
type input "281180"
click at [1374, 168] on div "281180 (SAP Legado: 304725) - VALFILM MG INDUSTRIA EMBALAGENS" at bounding box center [1429, 169] width 263 height 23
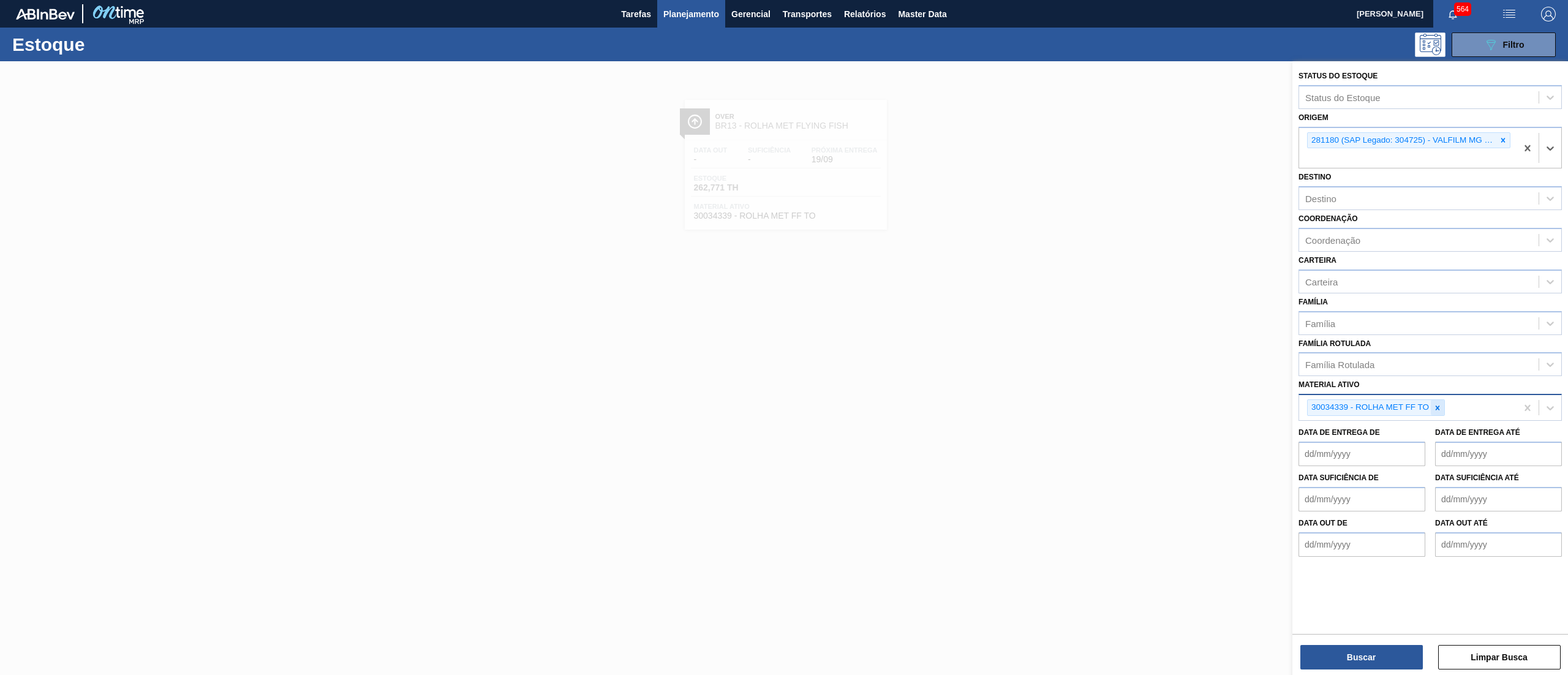
click at [1435, 400] on div at bounding box center [1437, 407] width 13 height 16
click at [1377, 658] on button "Buscar" at bounding box center [1361, 656] width 123 height 24
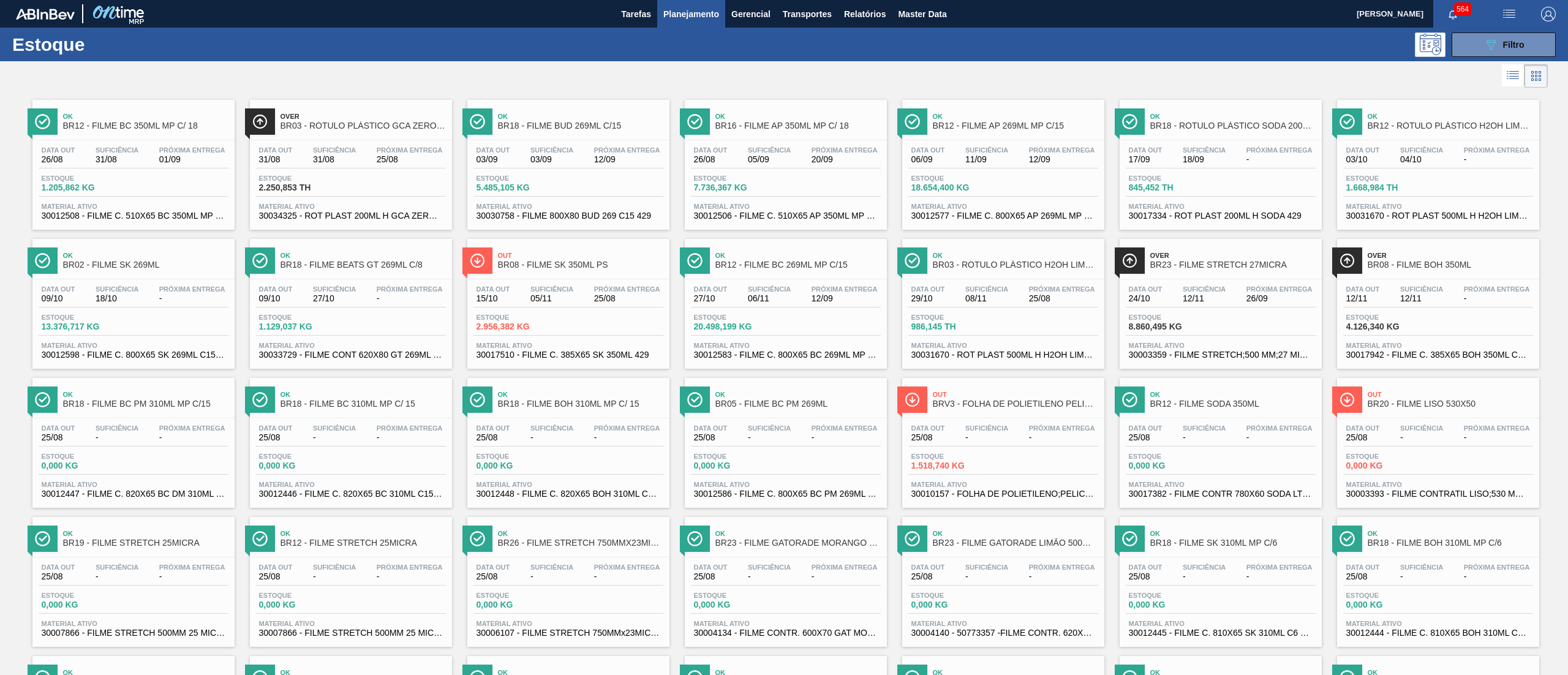
scroll to position [562, 0]
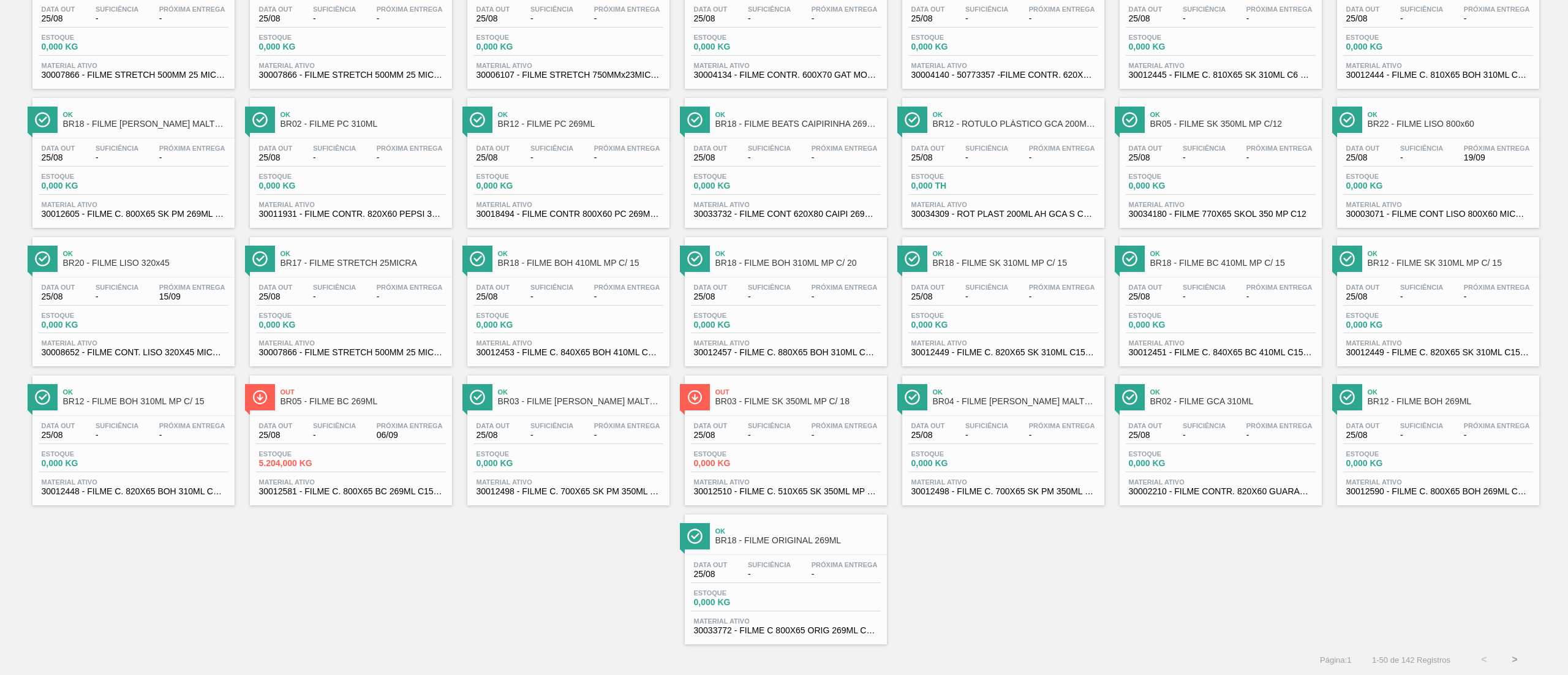
click at [373, 489] on span "30012581 - FILME C. 800X65 BC 269ML C15 429" at bounding box center [350, 492] width 183 height 9
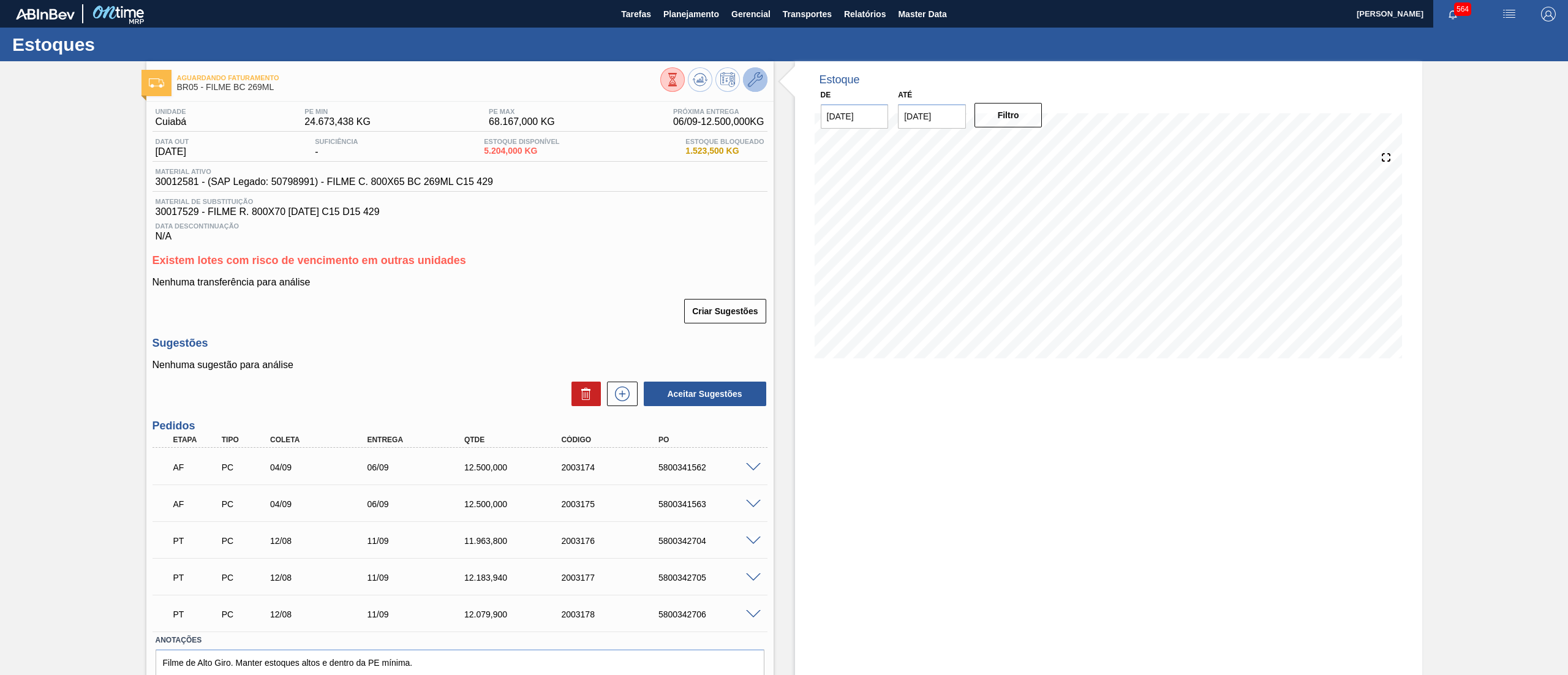
click at [763, 83] on button at bounding box center [755, 79] width 24 height 24
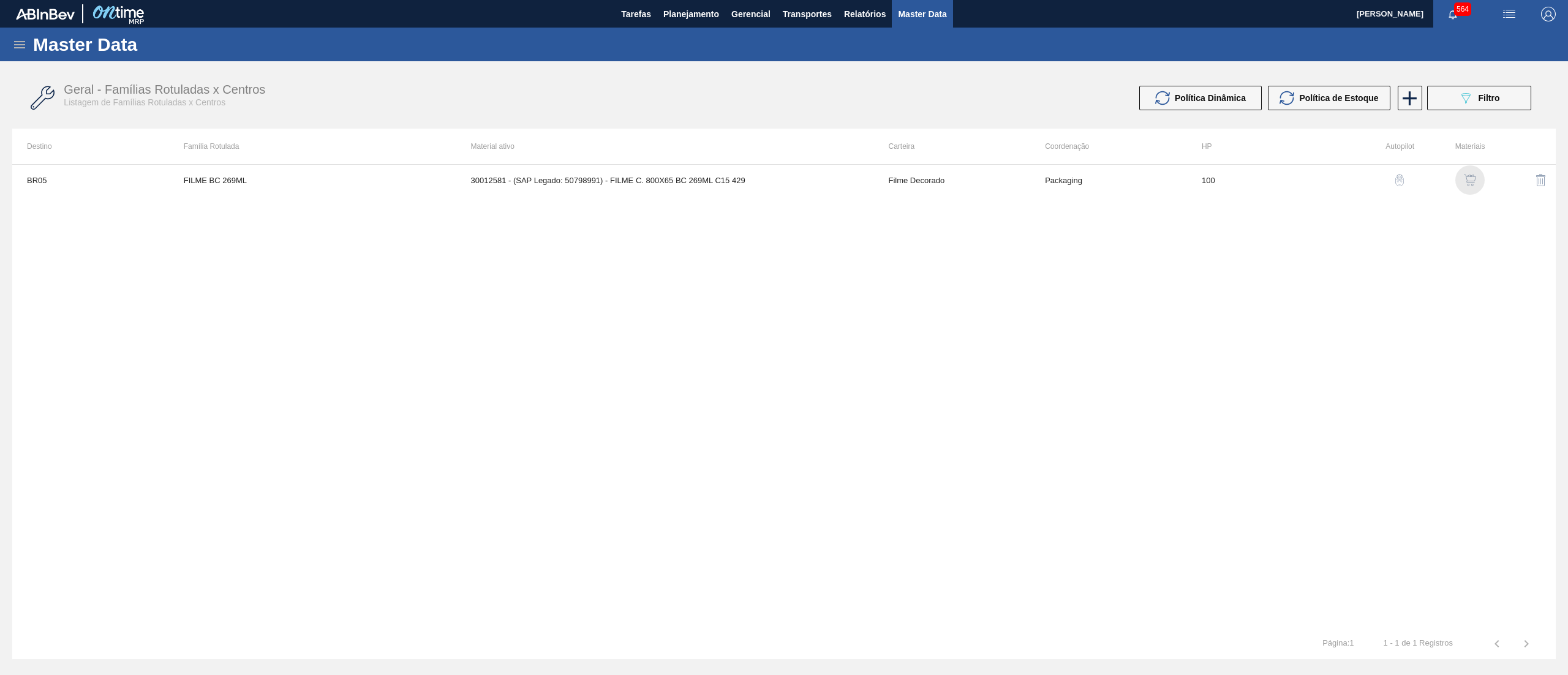
click at [1463, 176] on img "button" at bounding box center [1470, 180] width 12 height 12
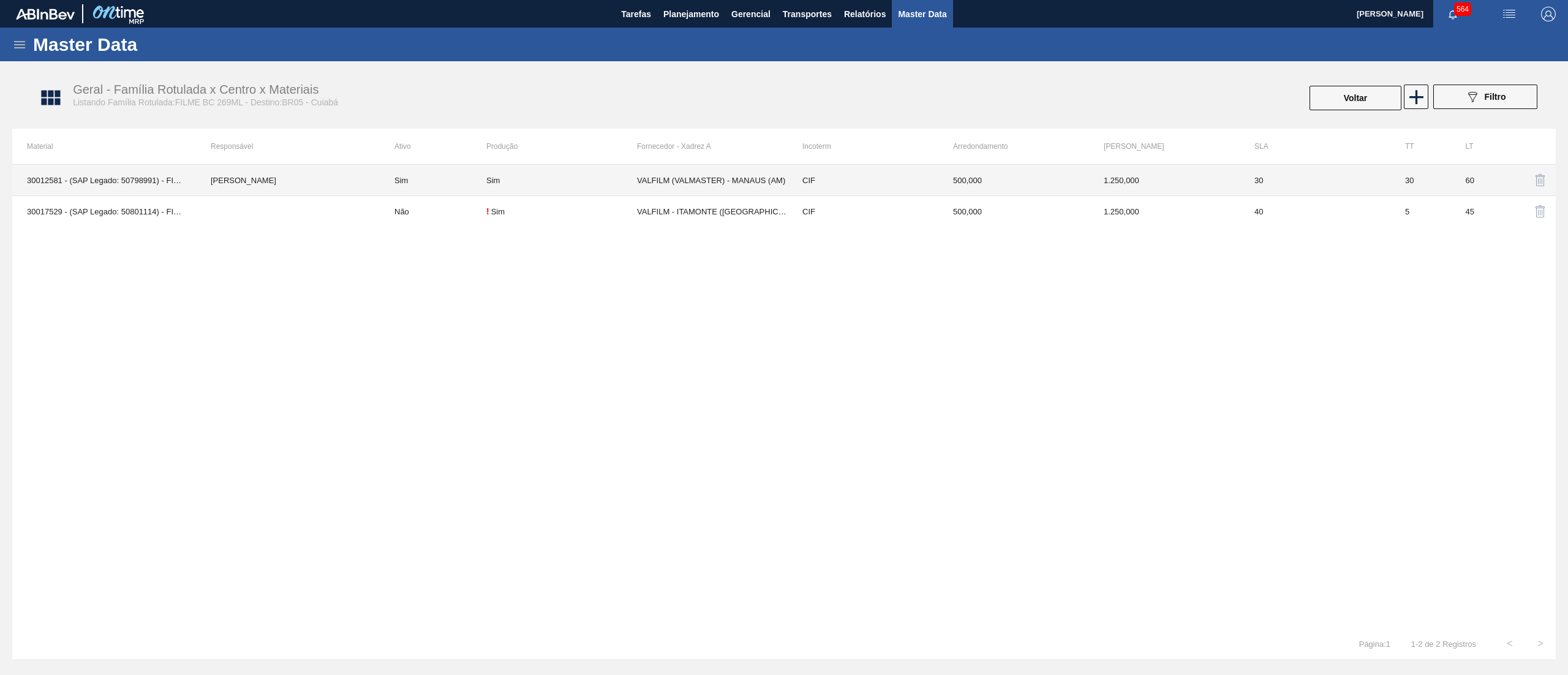
click at [714, 174] on td "VALFILM (VALMASTER) - MANAUS (AM)" at bounding box center [712, 180] width 151 height 31
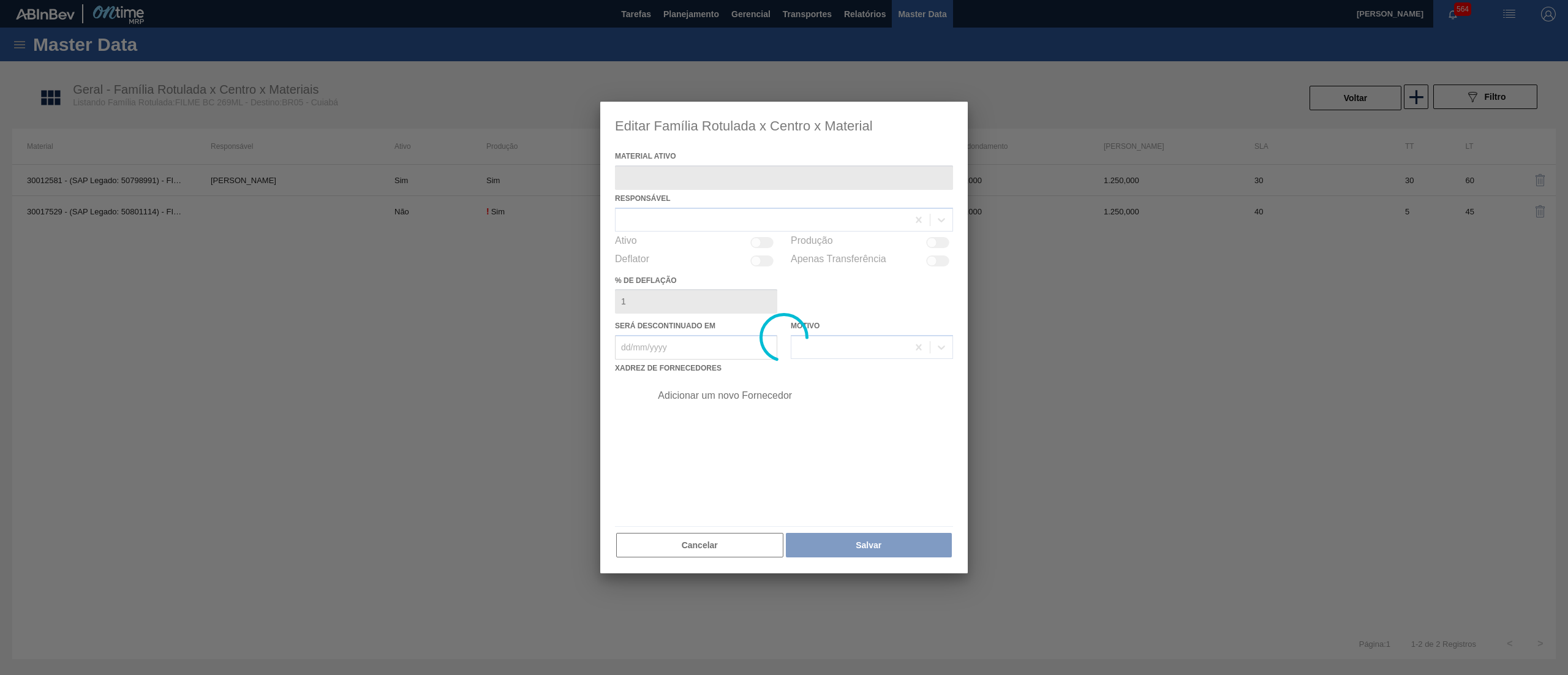
type ativo "30012581 - (SAP Legado: 50798991) - FILME C. 800X65 BC 269ML C15 429"
checkbox input "true"
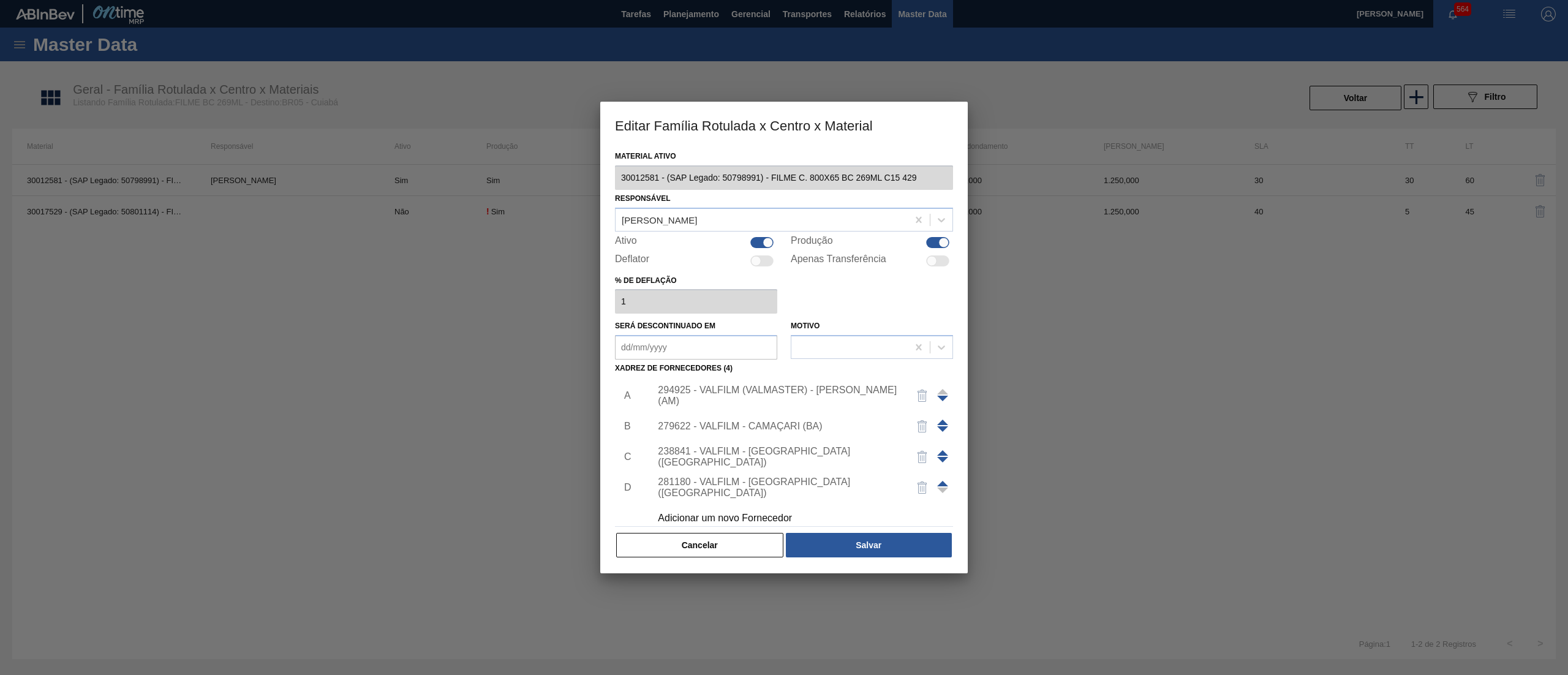
click at [735, 396] on div "294925 - VALFILM (VALMASTER) - MANAUS (AM)" at bounding box center [778, 396] width 240 height 22
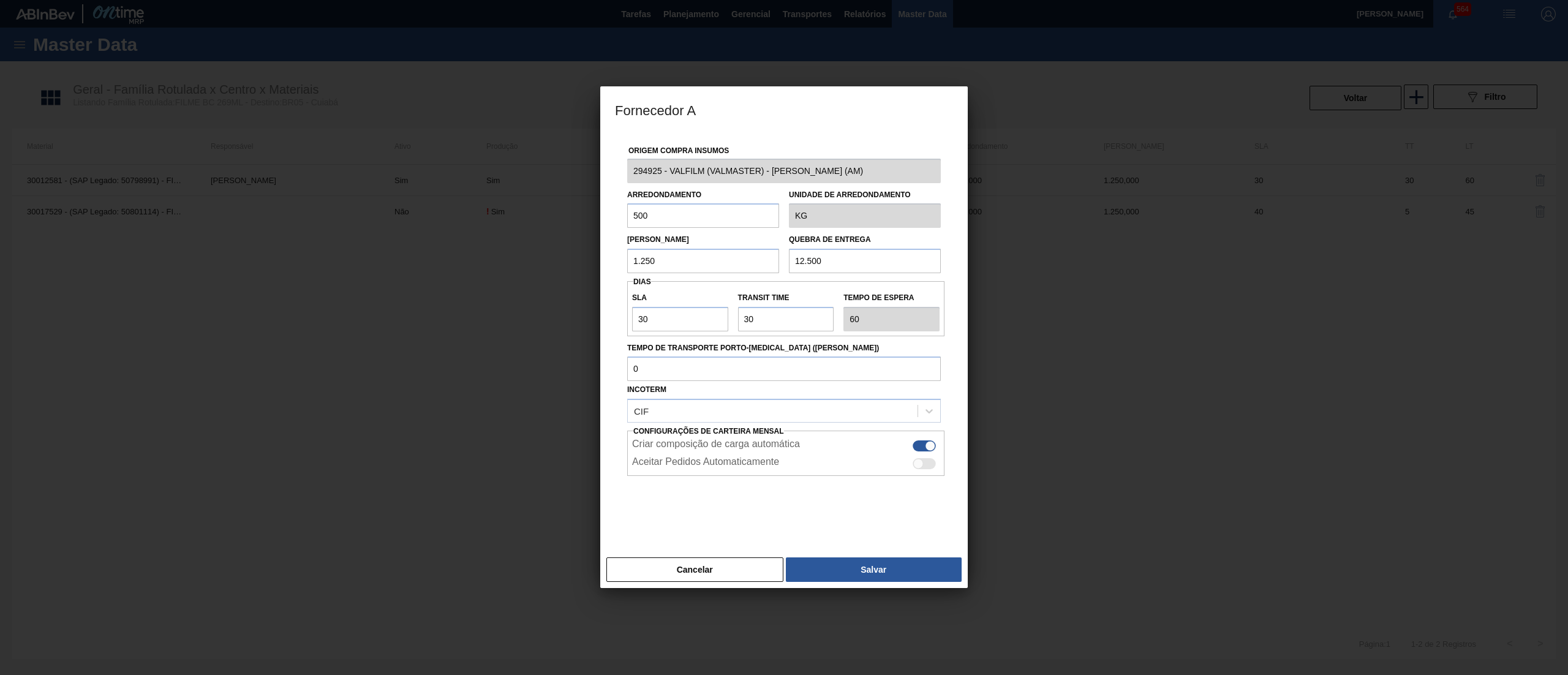
click at [539, 189] on div "Fornecedor A Origem Compra Insumos 294925 - VALFILM (VALMASTER) - MANAUS (AM) A…" at bounding box center [784, 337] width 1568 height 675
click at [716, 563] on button "Cancelar" at bounding box center [695, 569] width 177 height 24
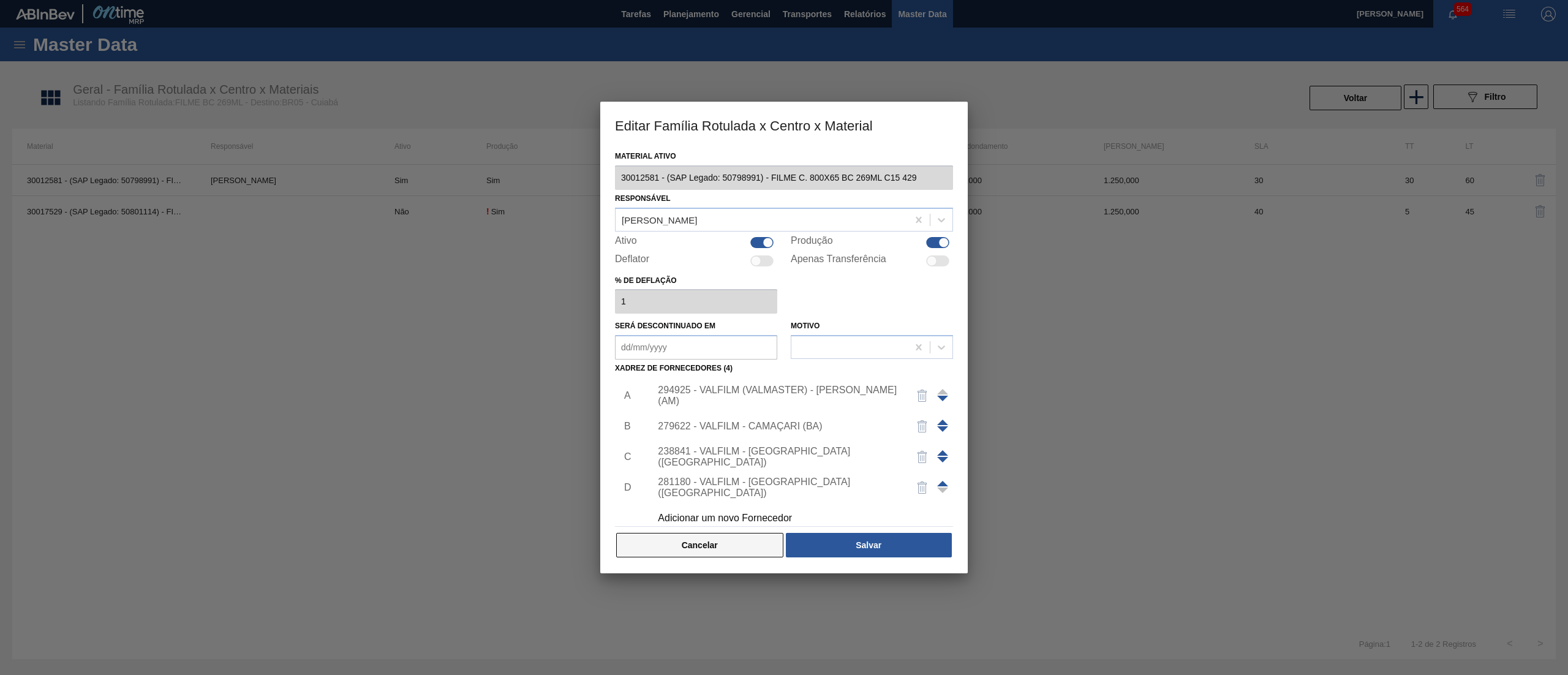
click at [750, 550] on button "Cancelar" at bounding box center [699, 545] width 167 height 24
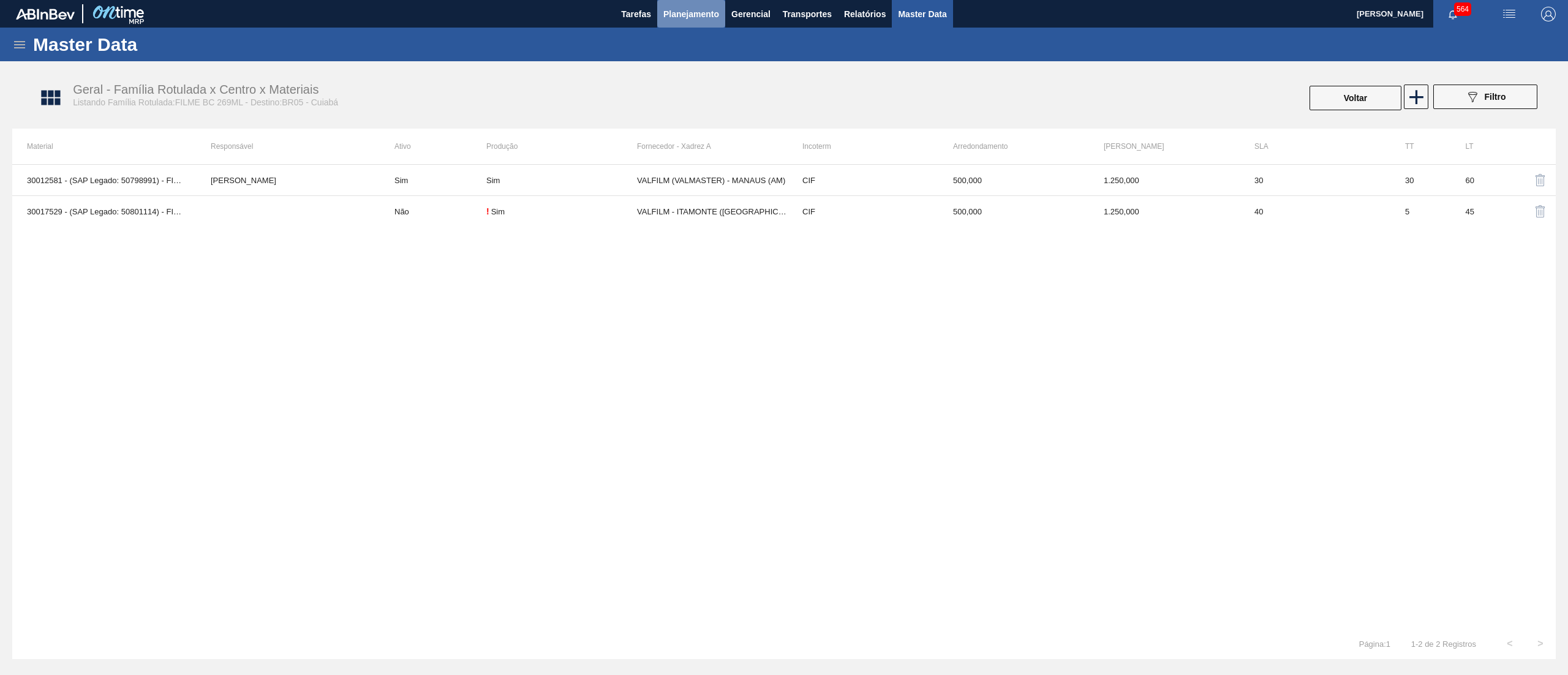
click at [684, 5] on button "Planejamento" at bounding box center [691, 13] width 68 height 27
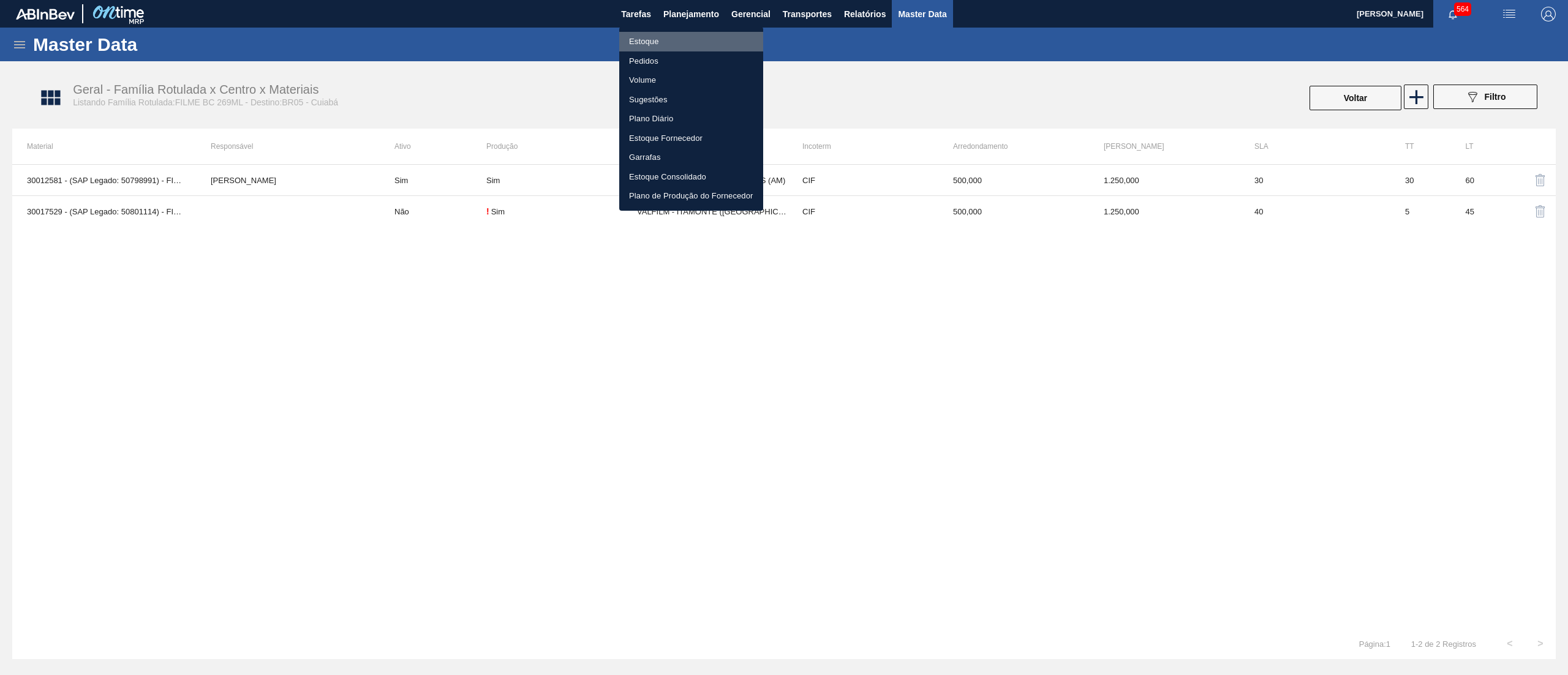
click at [672, 41] on li "Estoque" at bounding box center [691, 41] width 144 height 20
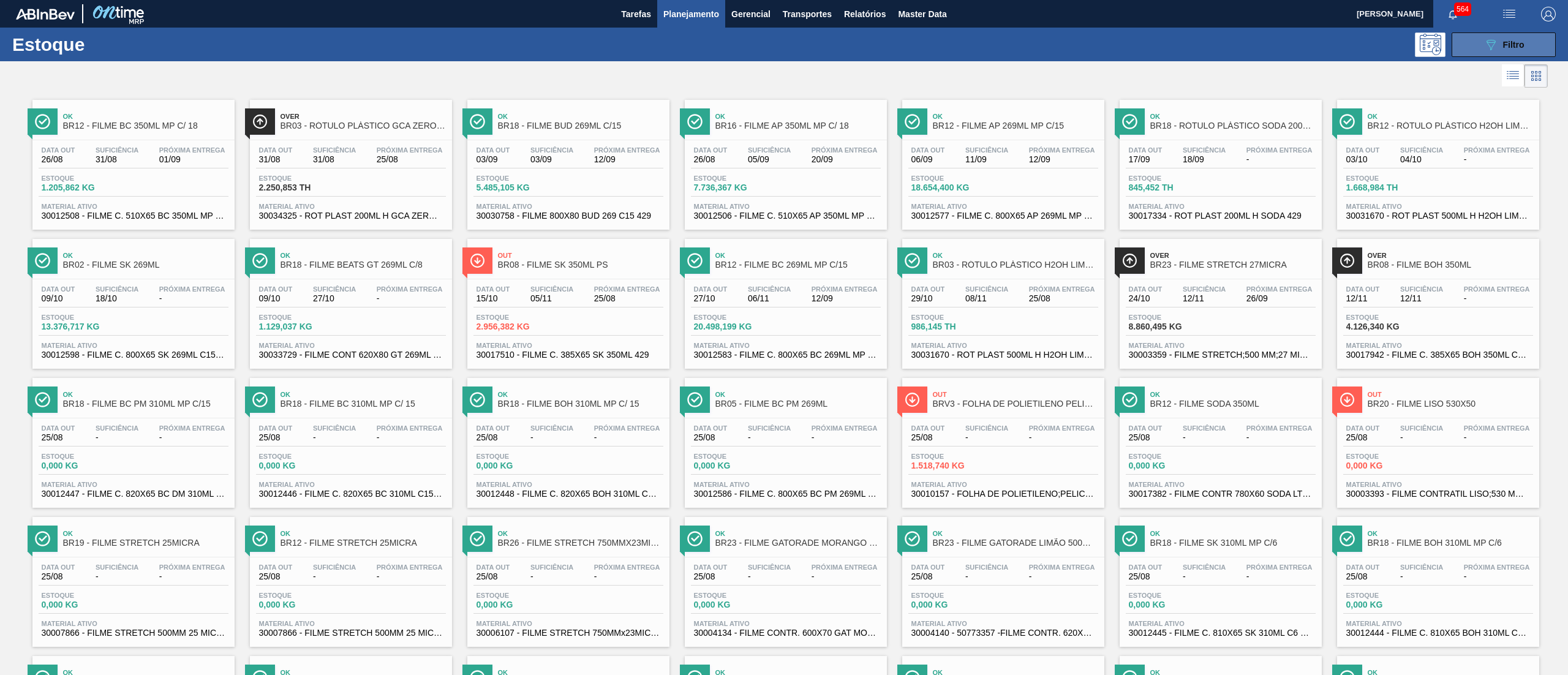
click at [1497, 46] on div "089F7B8B-B2A5-4AFE-B5C0-19BA573D28AC Filtro" at bounding box center [1503, 44] width 41 height 15
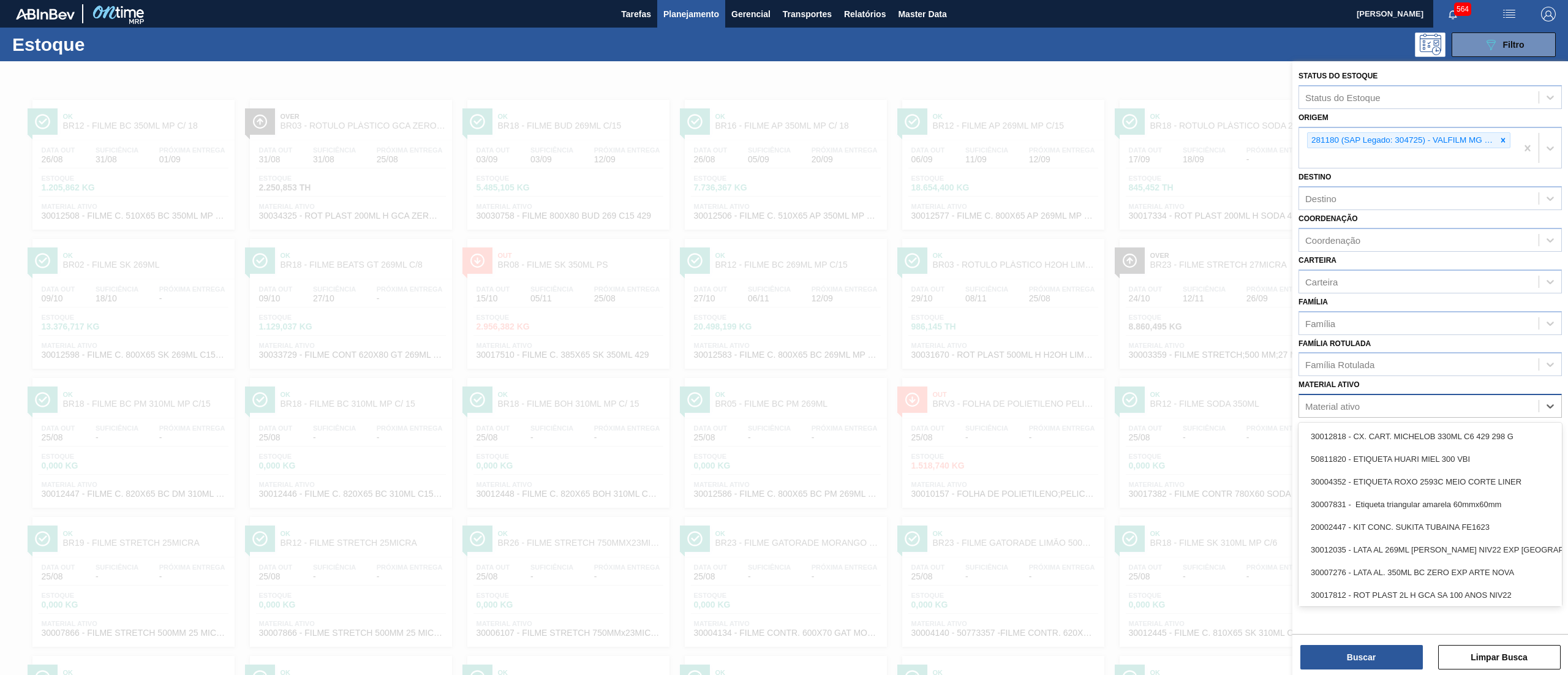
click at [1392, 410] on div "Material ativo" at bounding box center [1418, 406] width 240 height 18
paste ativo "294925"
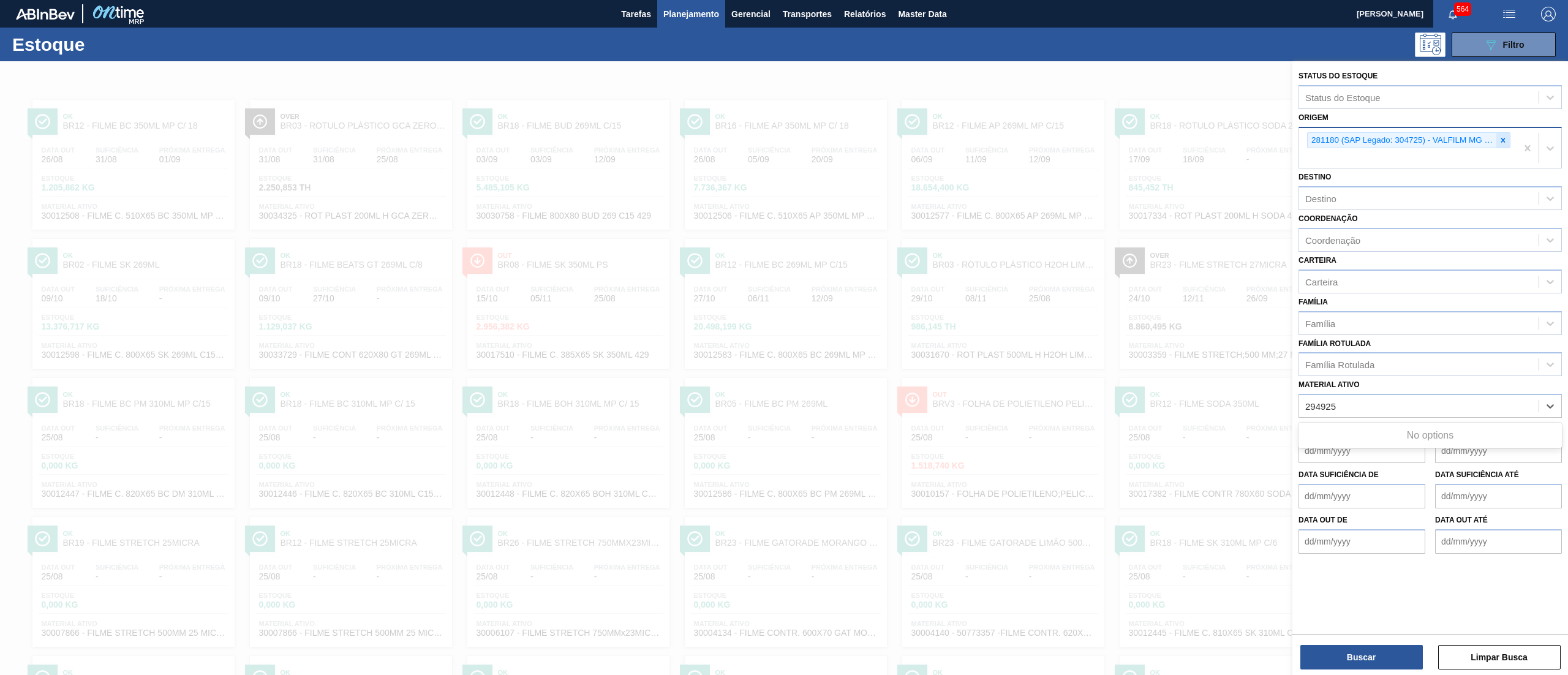
click at [1500, 139] on icon at bounding box center [1502, 140] width 9 height 9
type ativo "294925"
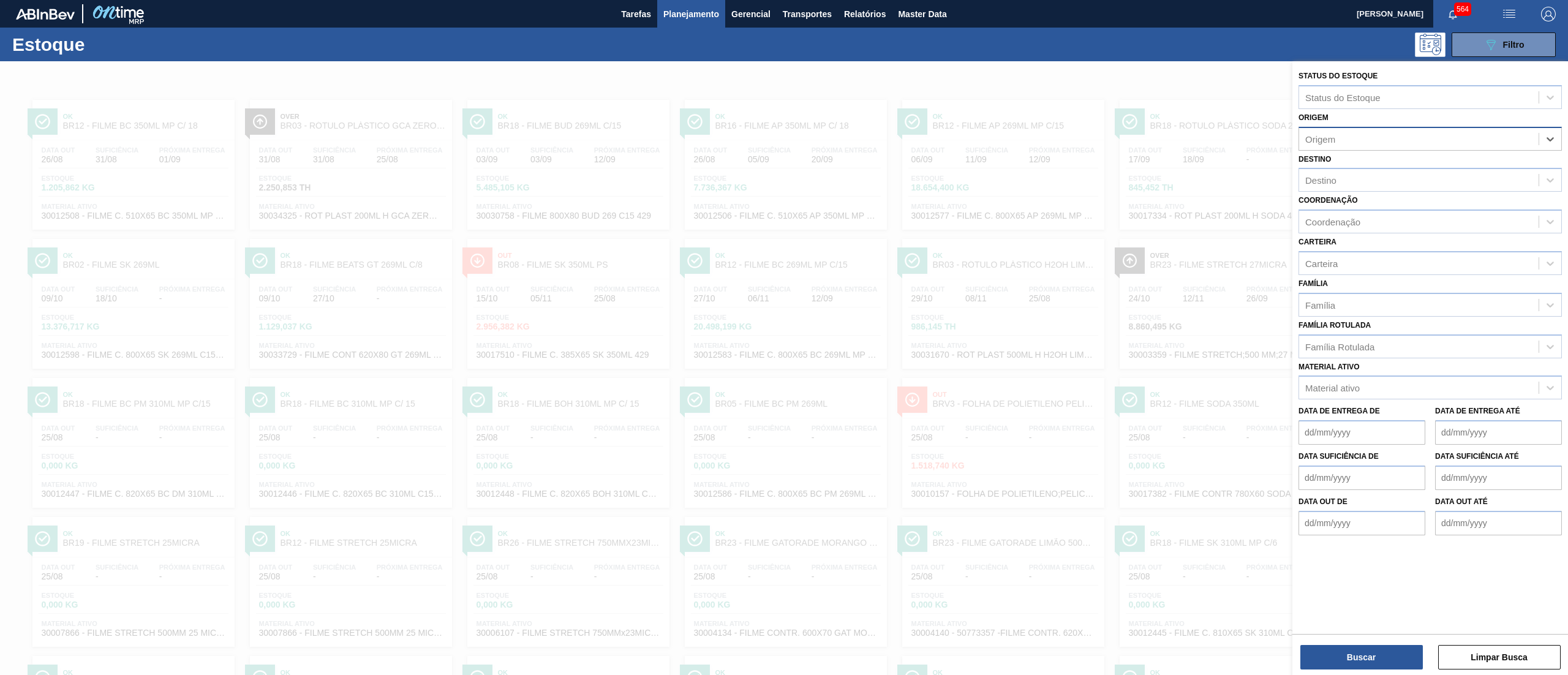
paste input "294925"
type input "294925"
click at [1454, 170] on div "294925 (SAP Legado: 397940) - VALFILM INDUSTRIA E COMERCIO" at bounding box center [1429, 169] width 263 height 23
